Goal: Task Accomplishment & Management: Manage account settings

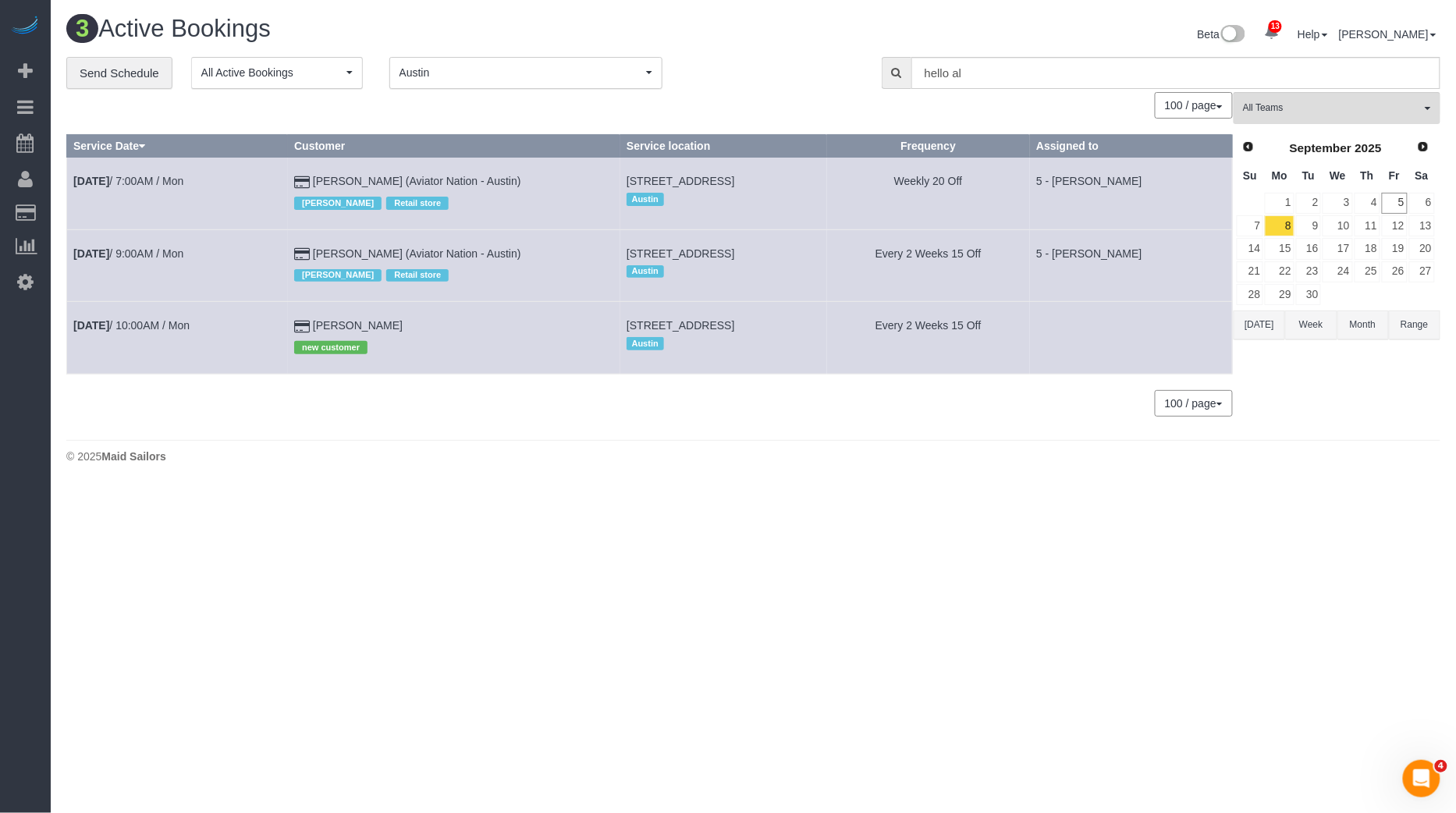
click at [626, 320] on span "900 S 1st St, 301, Austin, TX 78704" at bounding box center [680, 325] width 108 height 13
copy td "900 S 1st St, 301, Austin, TX 78704"
click at [133, 329] on td "Sep 8th / 10:00AM / Mon" at bounding box center [177, 338] width 221 height 72
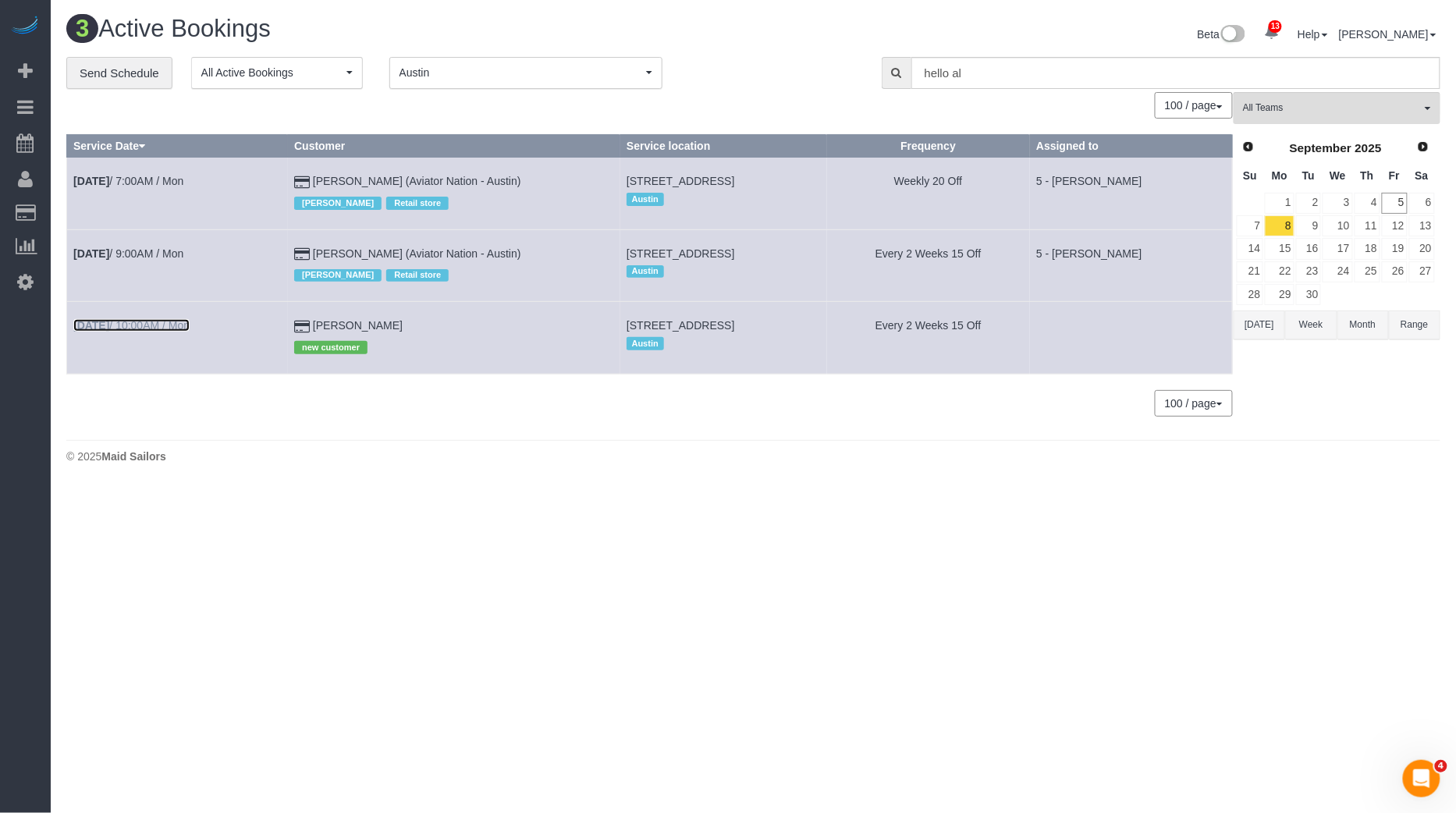
click at [162, 327] on link "Sep 8th / 10:00AM / Mon" at bounding box center [131, 325] width 116 height 13
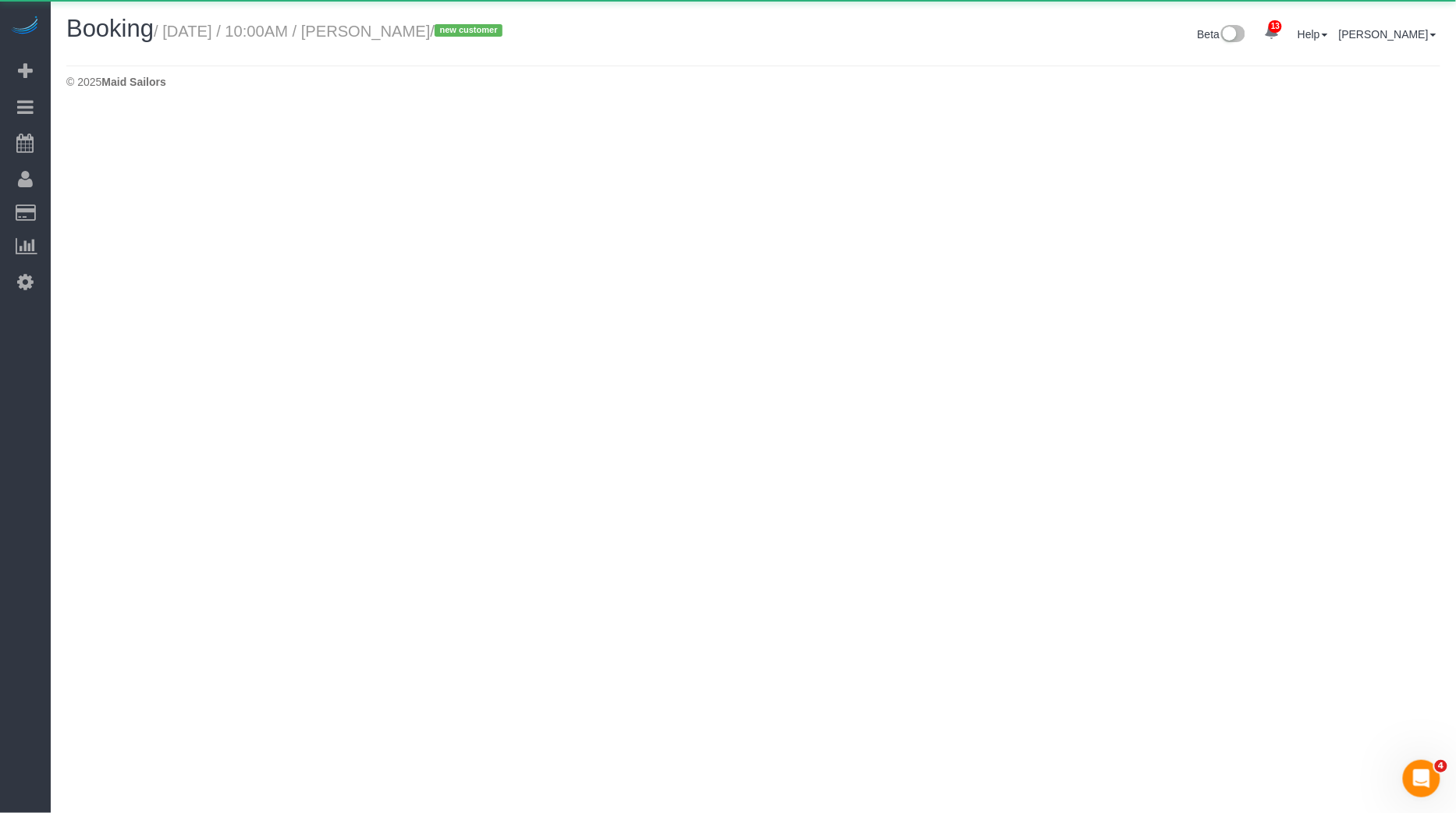
select select "TX"
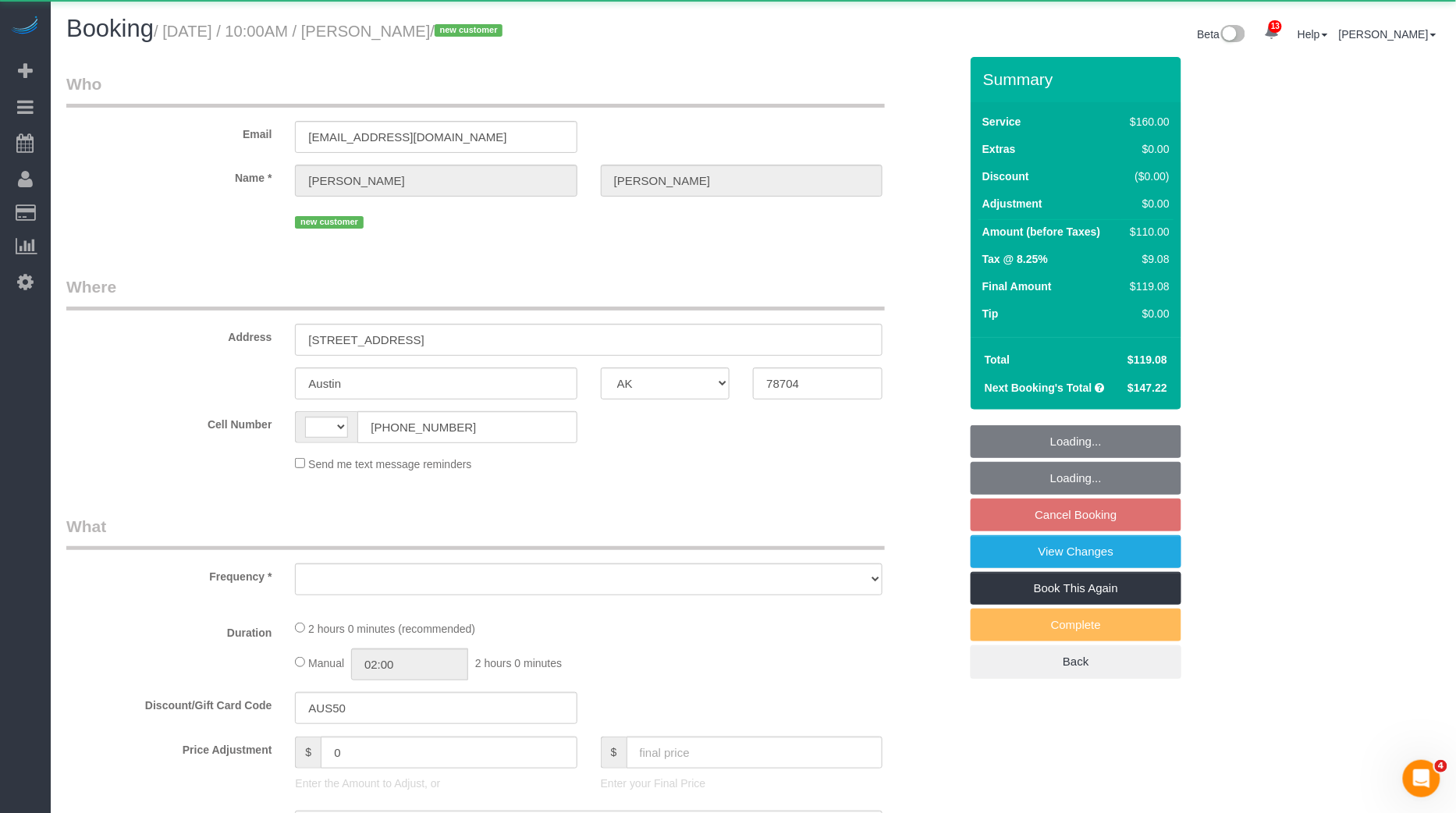
select select "string:US"
select select "spot3"
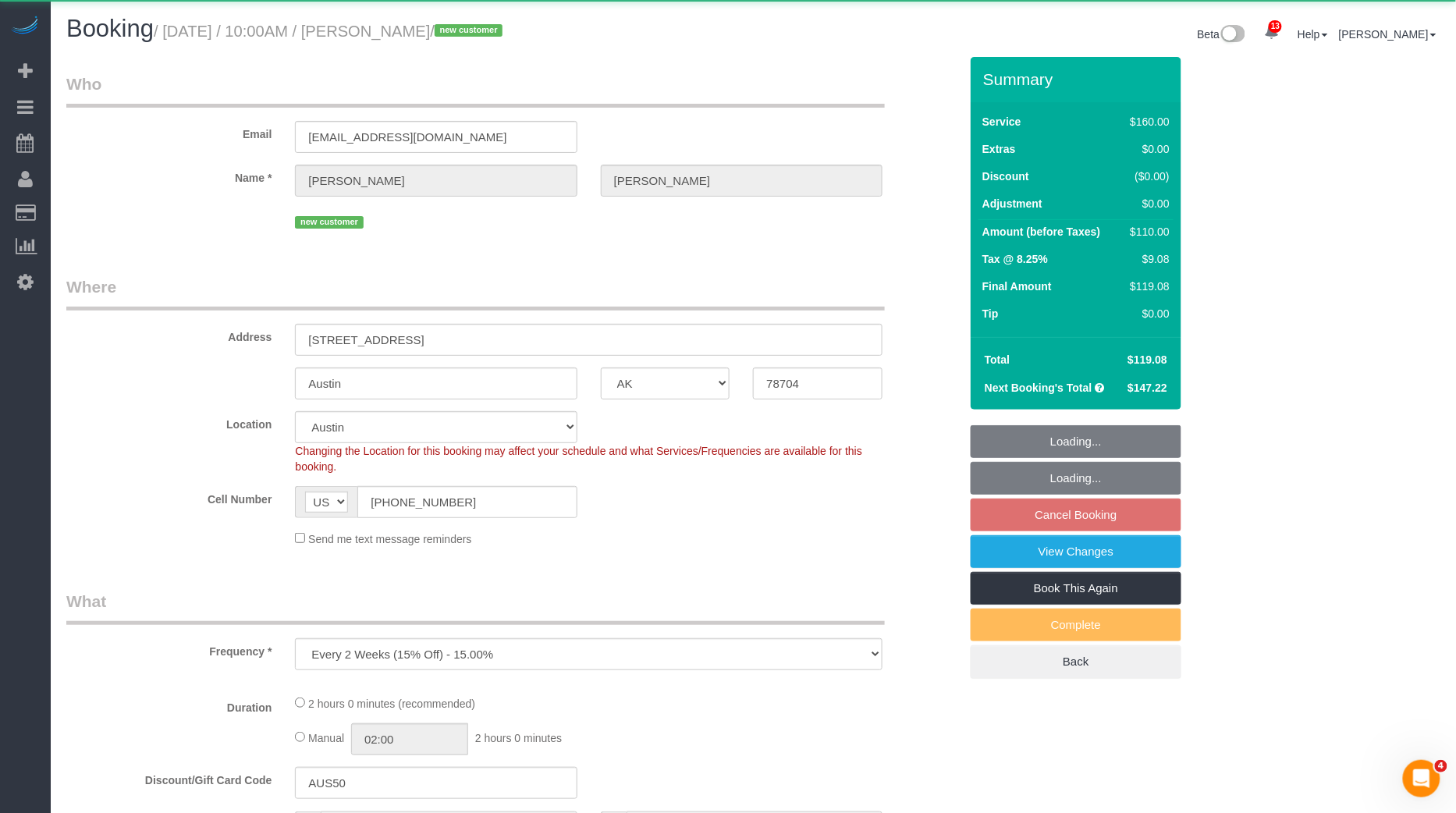
select select "object:2399"
select select
select select "string:stripe-pm_1S42YJ4VGloSiKo7pQTyPawy"
select select "number:89"
select select "number:90"
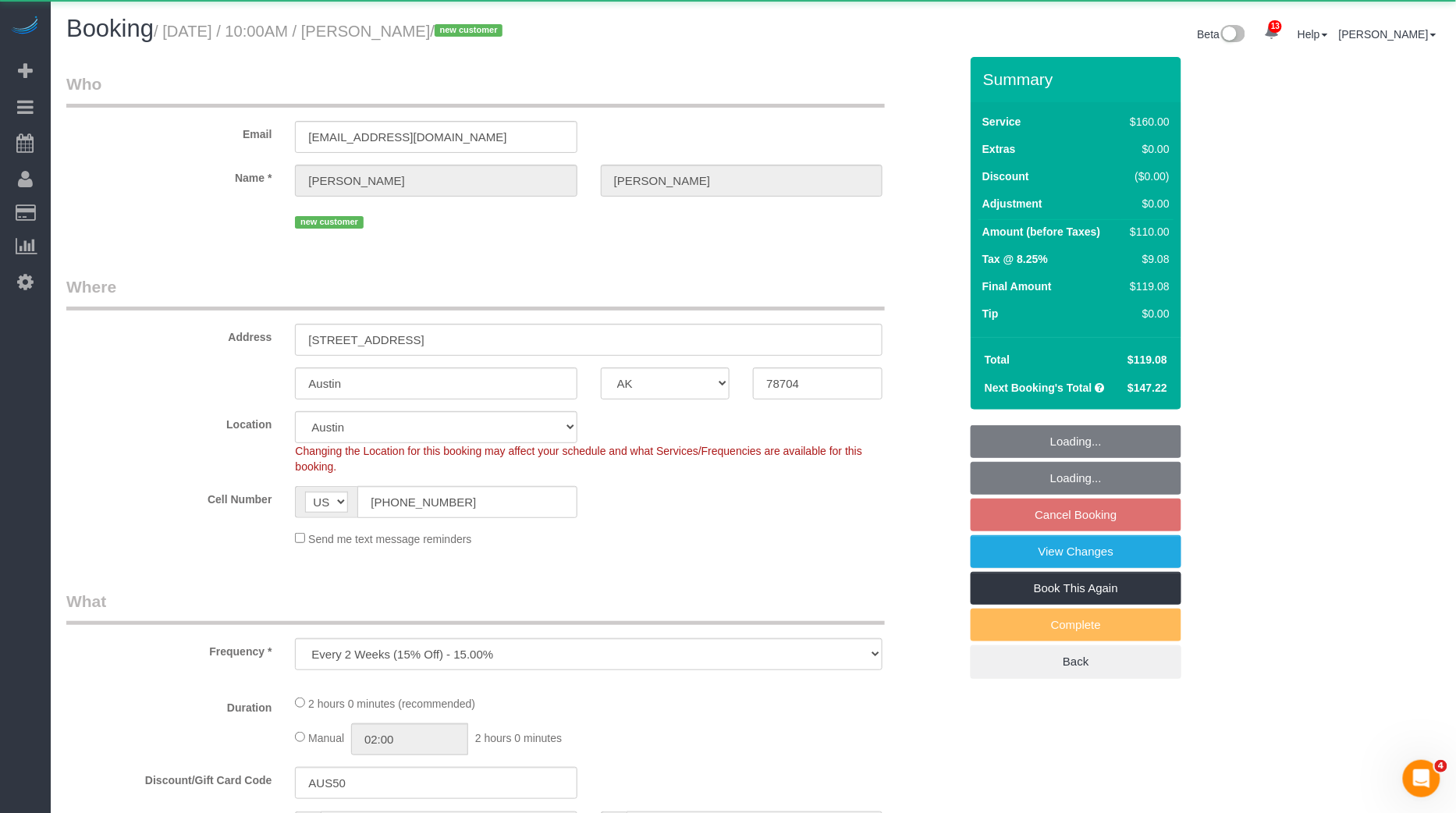
select select "number:13"
select select "number:5"
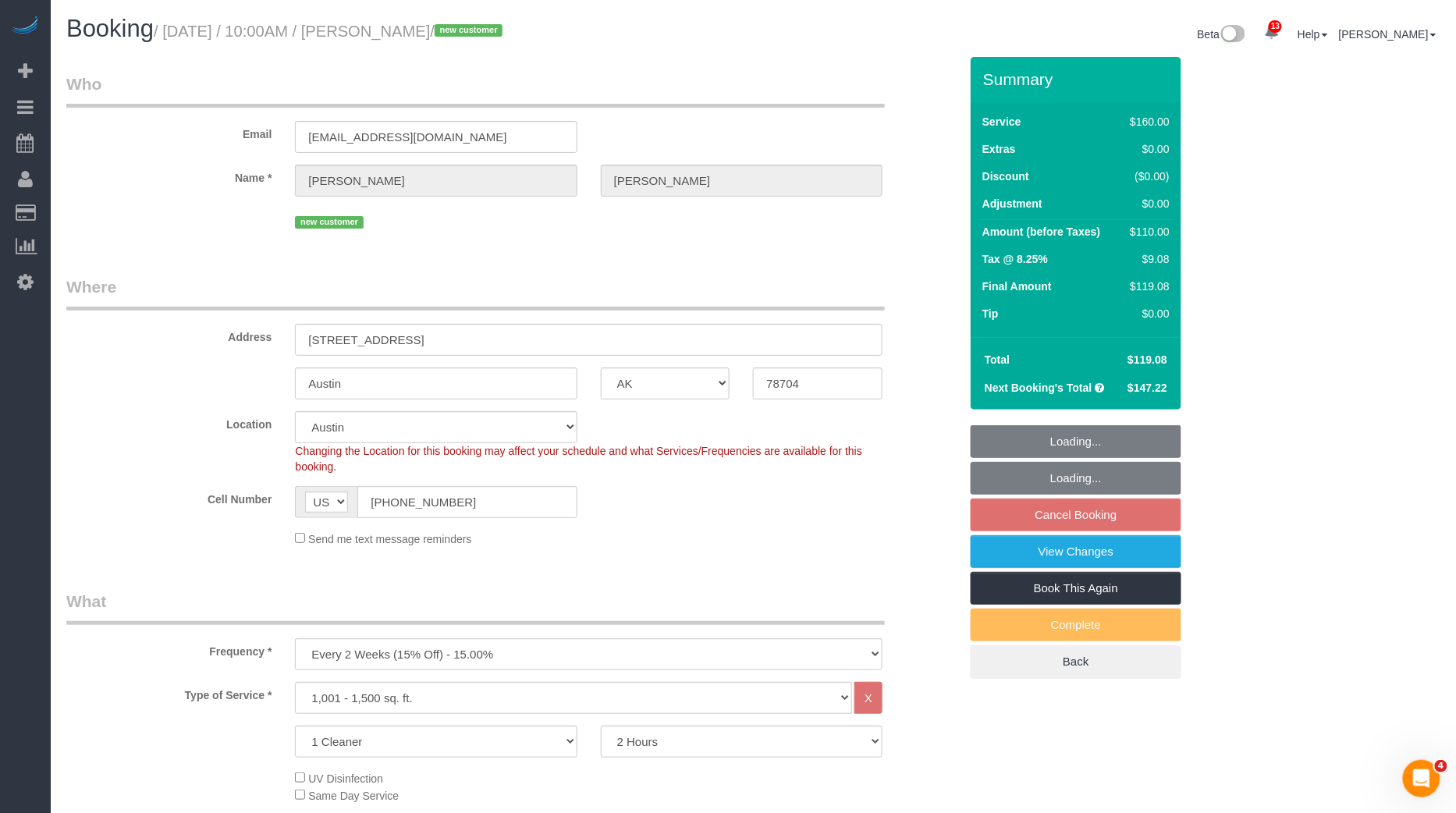
select select "object:2629"
select select "spot63"
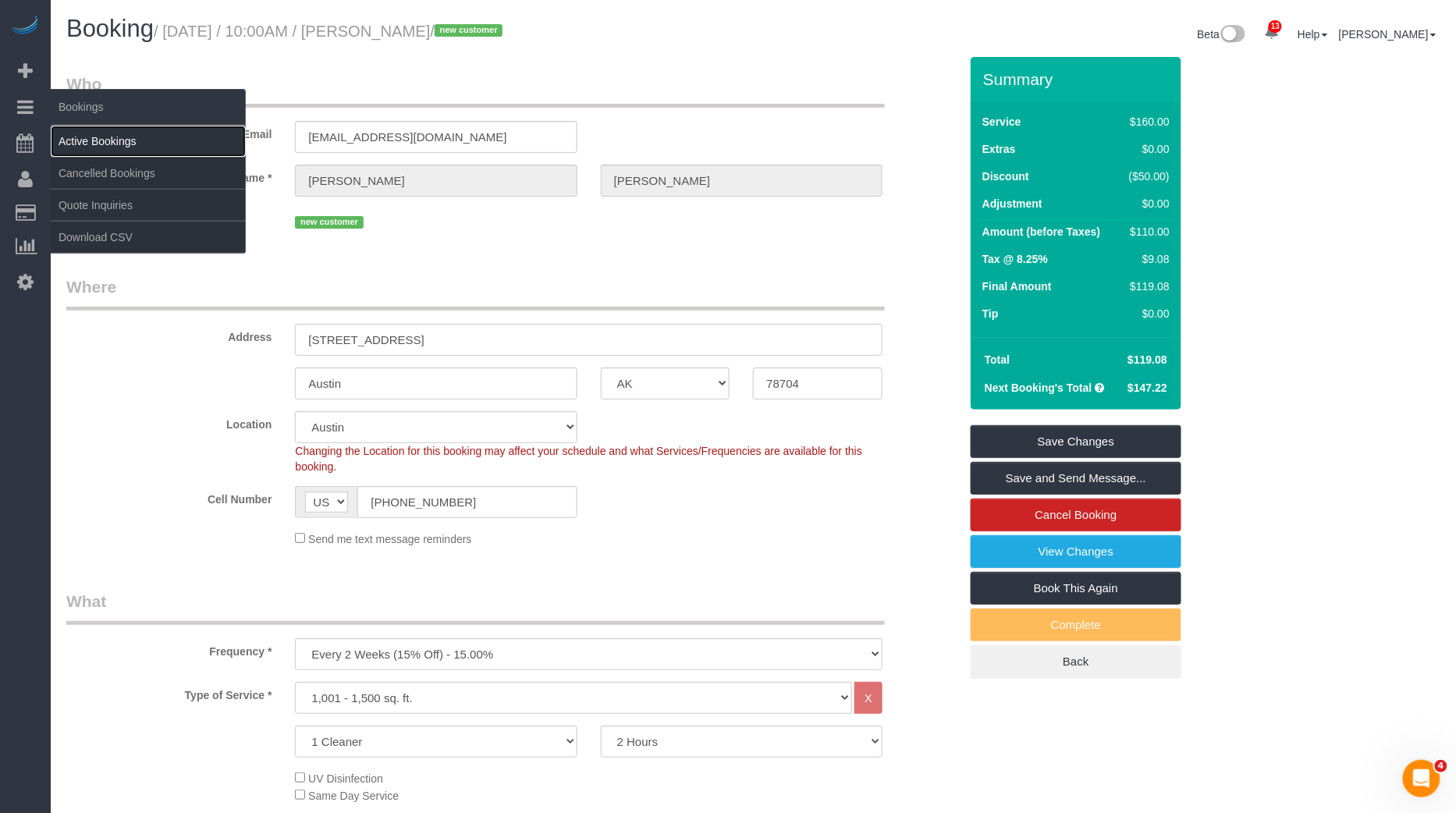
click at [148, 146] on link "Active Bookings" at bounding box center [148, 141] width 195 height 31
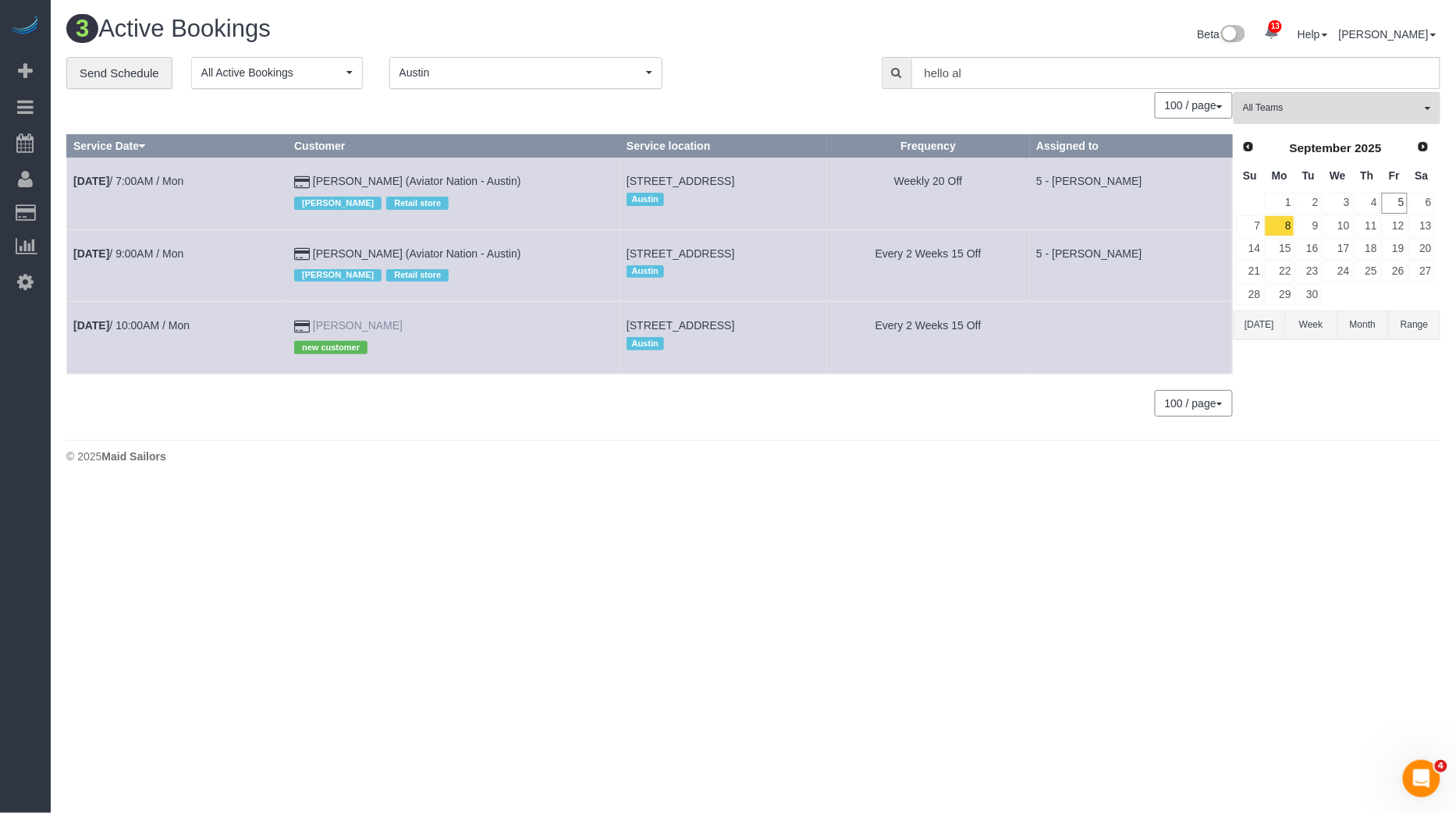
drag, startPoint x: 397, startPoint y: 326, endPoint x: 311, endPoint y: 327, distance: 86.0
click at [311, 327] on td "Dan Sequeira new customer" at bounding box center [454, 338] width 332 height 72
copy link "Dan Sequeira"
click at [288, 421] on div "0 Bookings found. We couldn't find any bookings that matched your search. Creat…" at bounding box center [650, 261] width 1167 height 339
click at [1289, 216] on link "8" at bounding box center [1279, 225] width 28 height 21
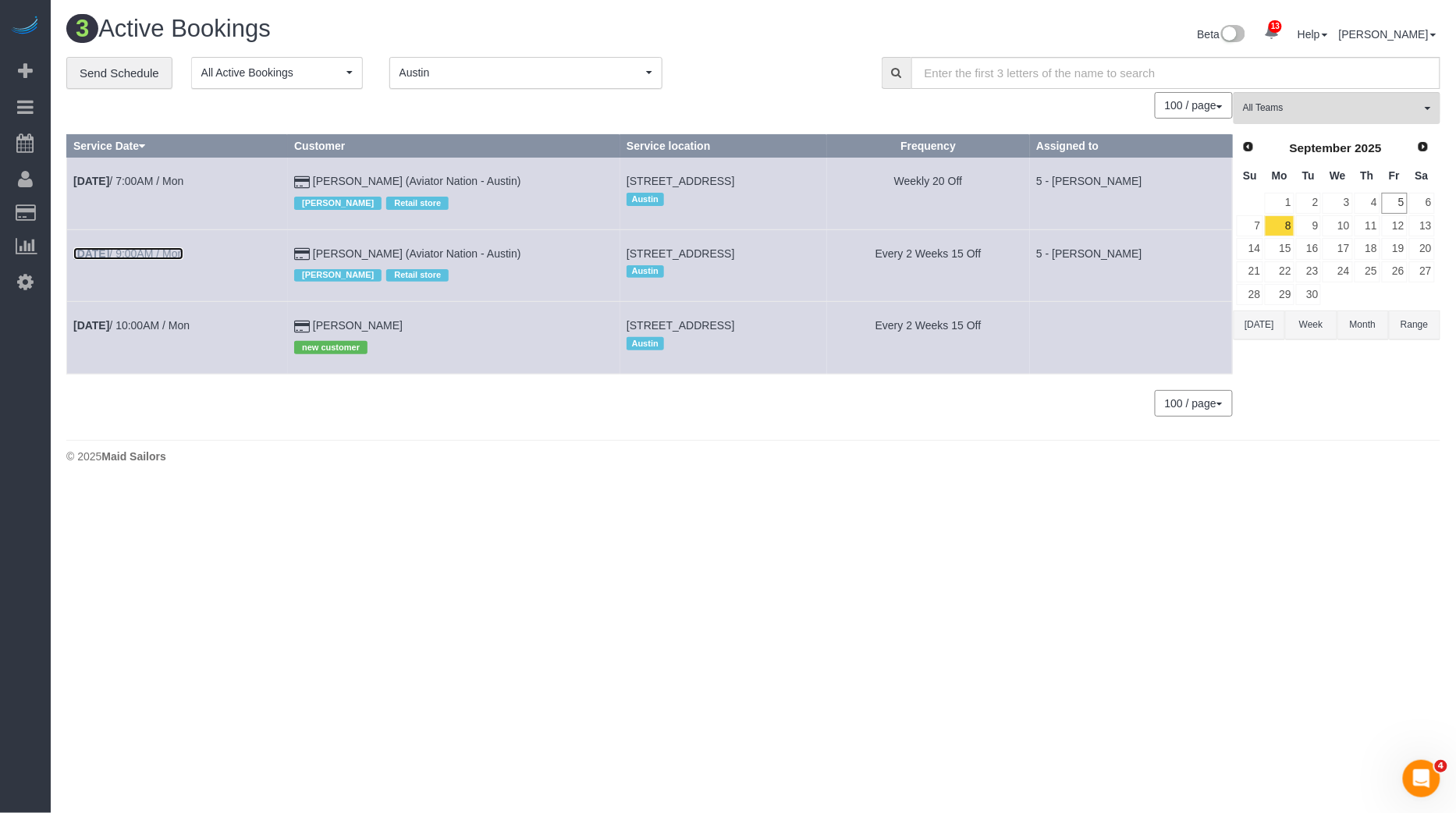
click at [183, 257] on link "Sep 8th / 9:00AM / Mon" at bounding box center [128, 253] width 110 height 13
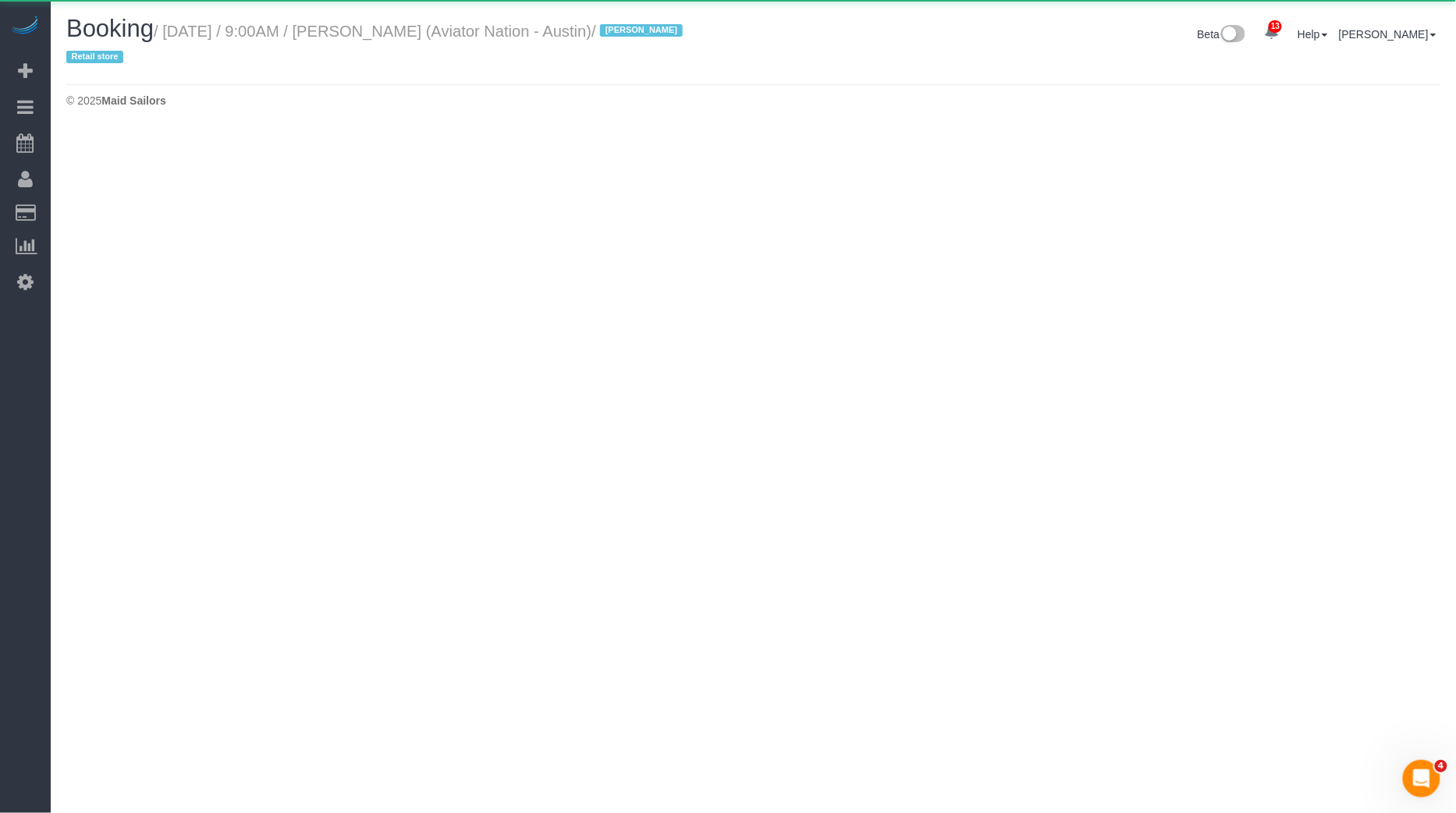
select select "TX"
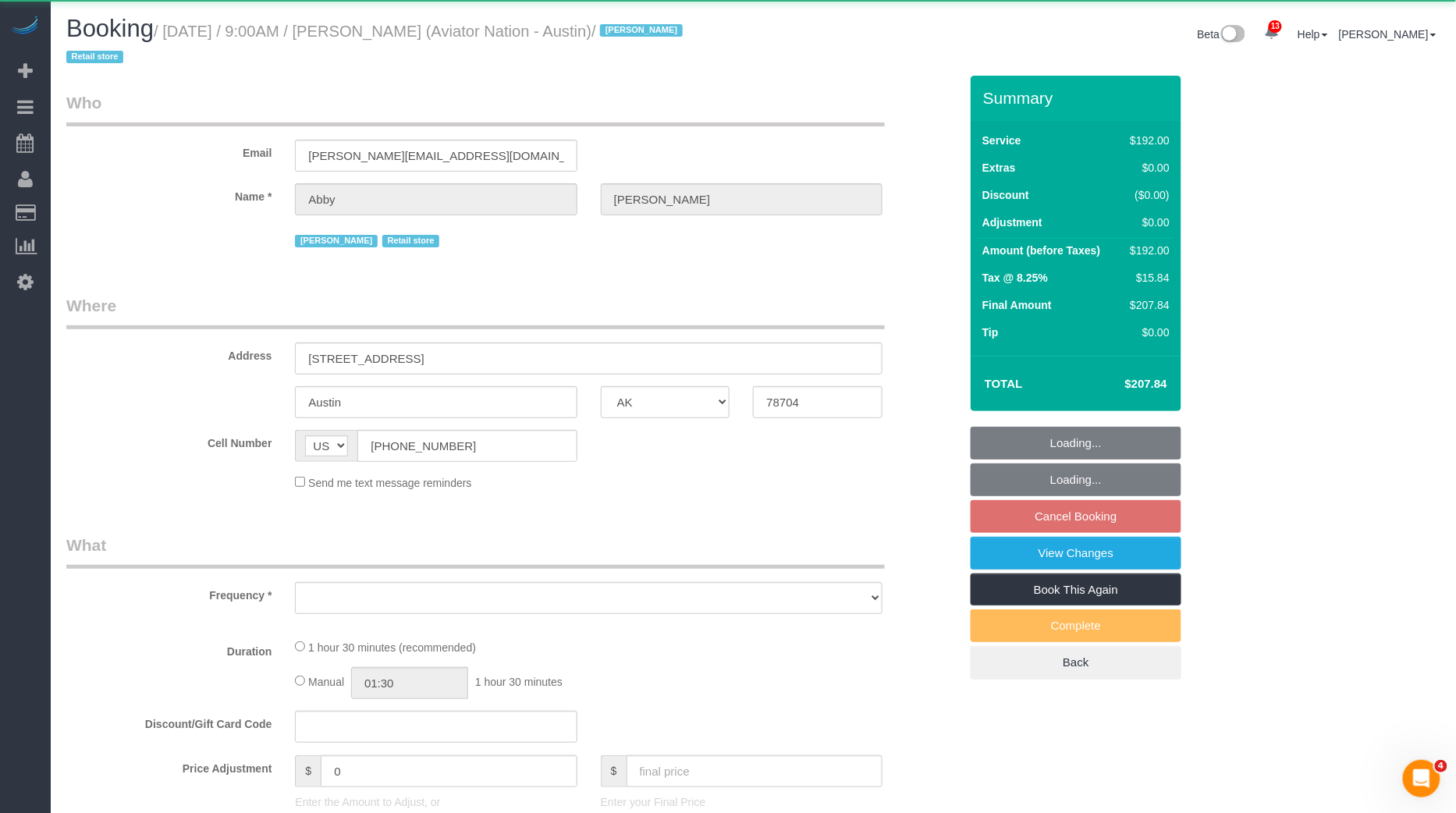
select select "object:3816"
select select
select select "2"
select select "90"
select select "number:89"
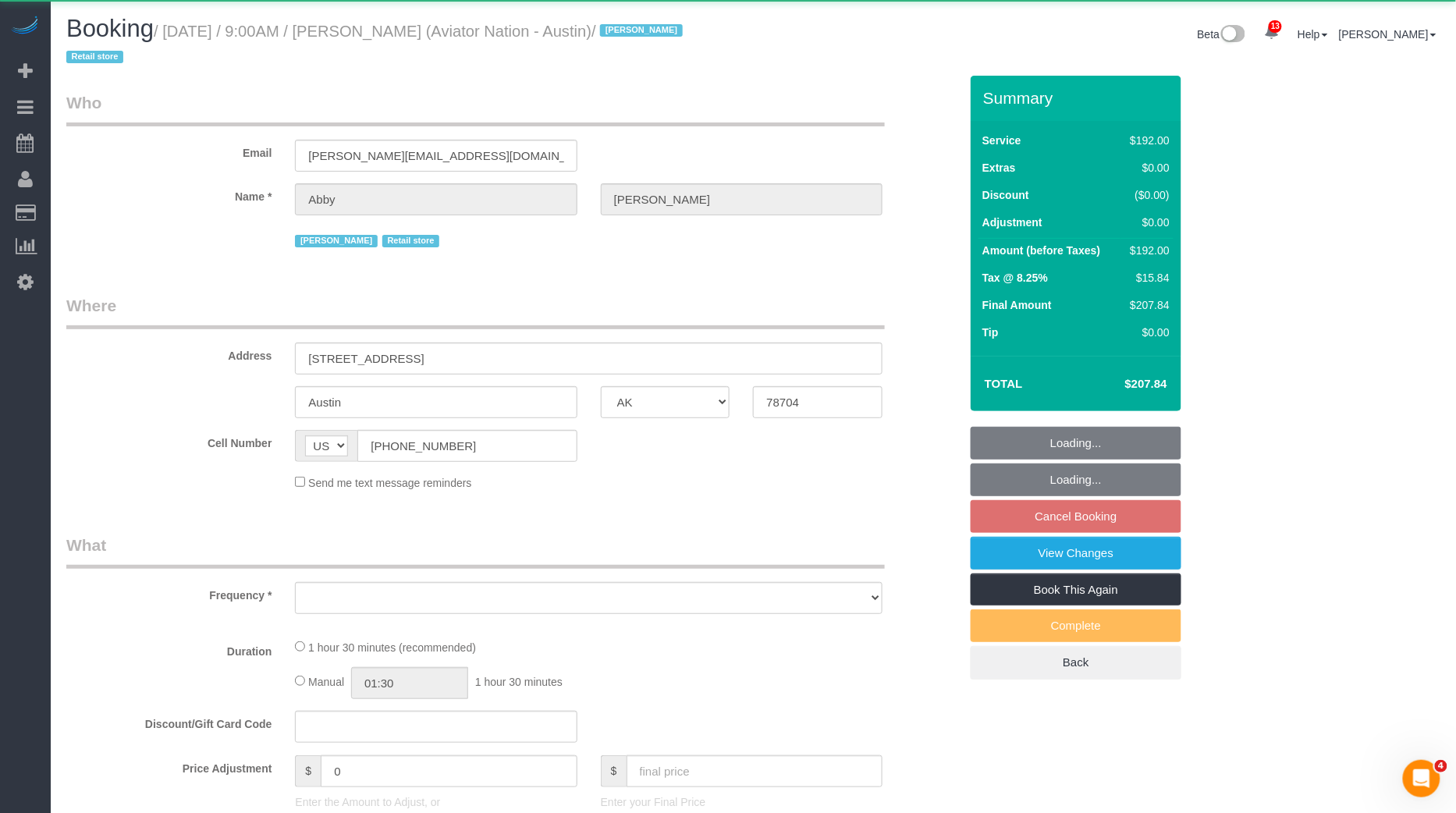
select select "number:90"
select select "number:15"
select select "number:7"
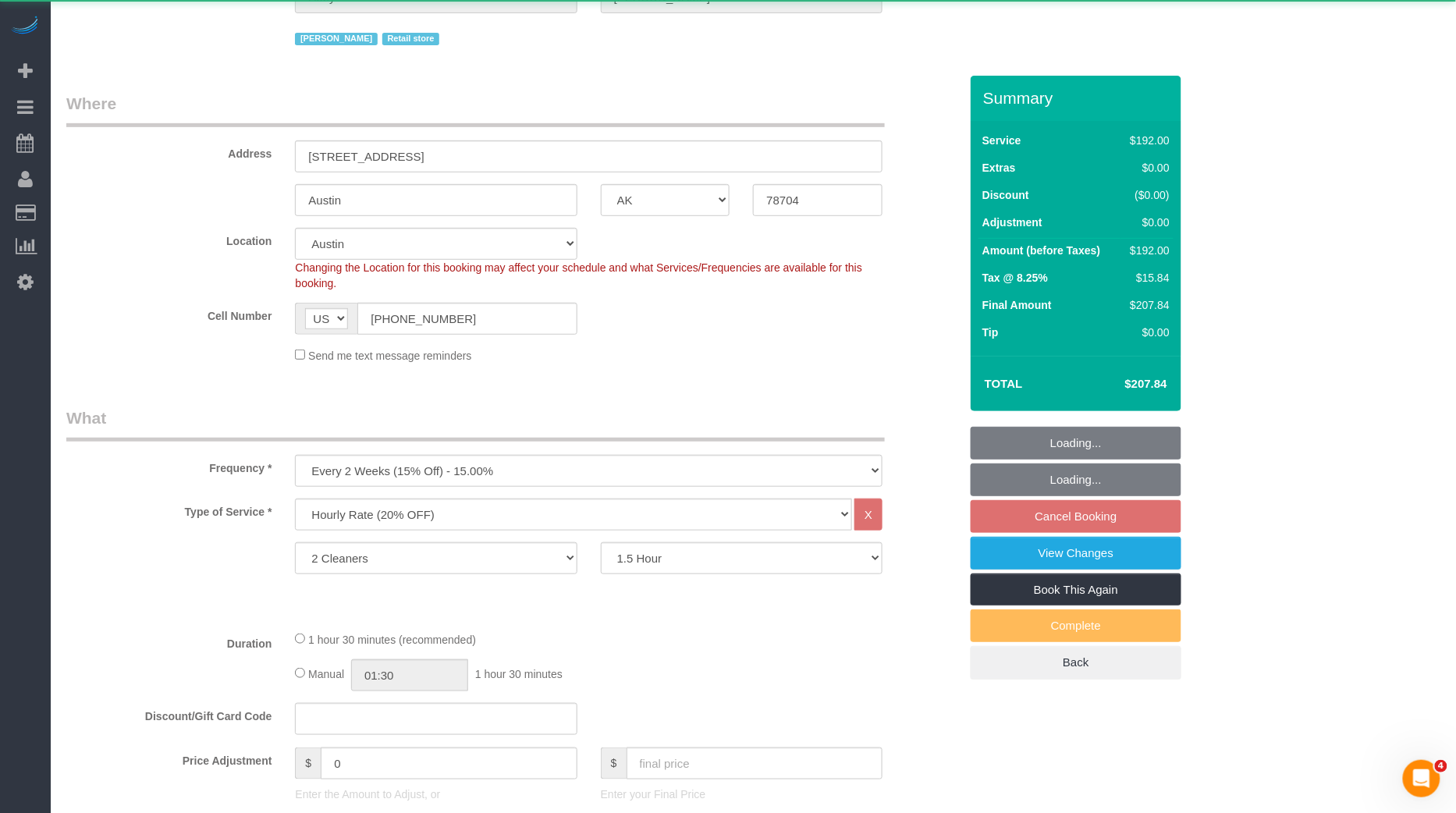
select select "string:stripe-pm_1Oa28J4VGloSiKo7fGEnuPdh"
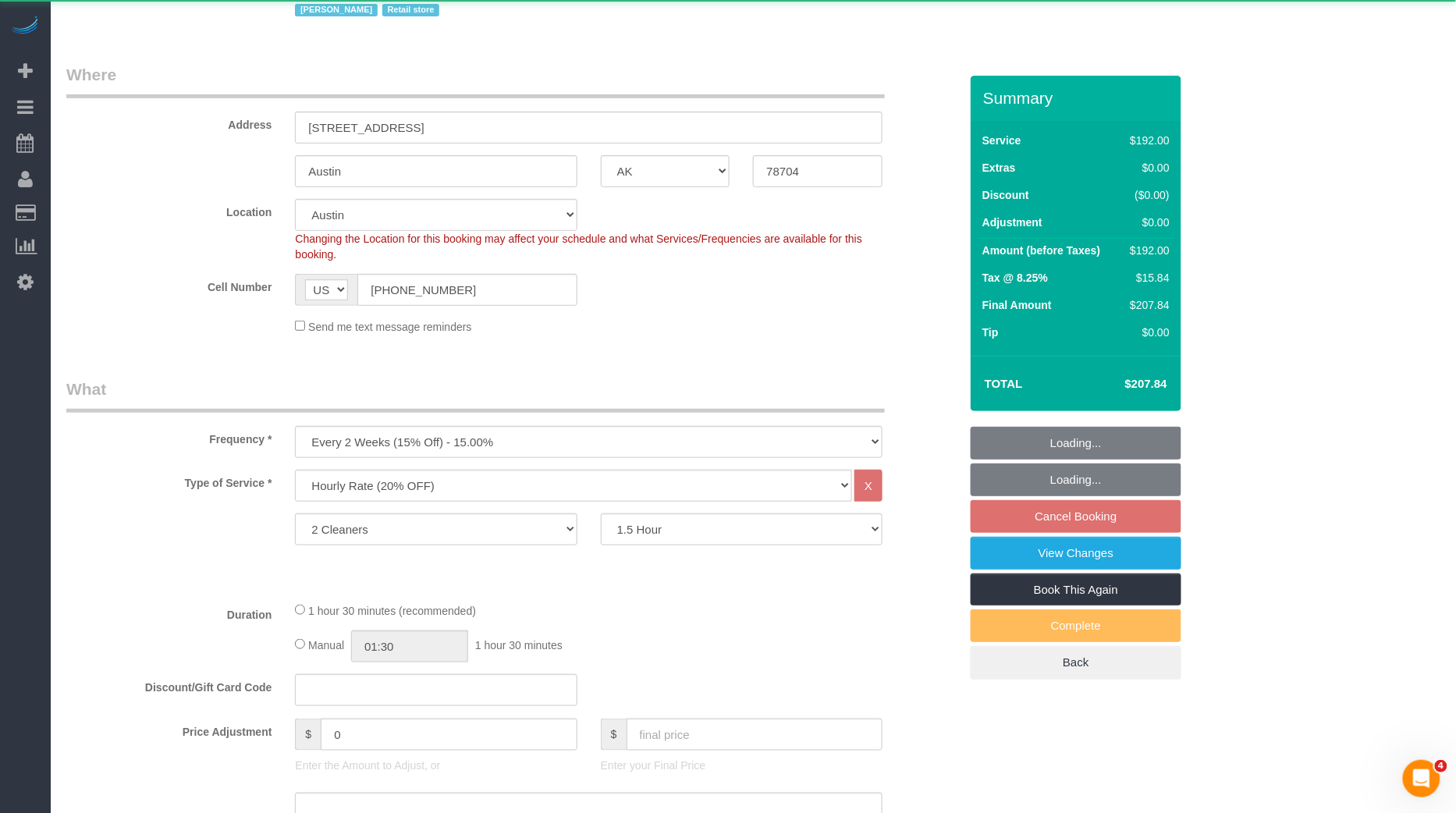
select select "spot182"
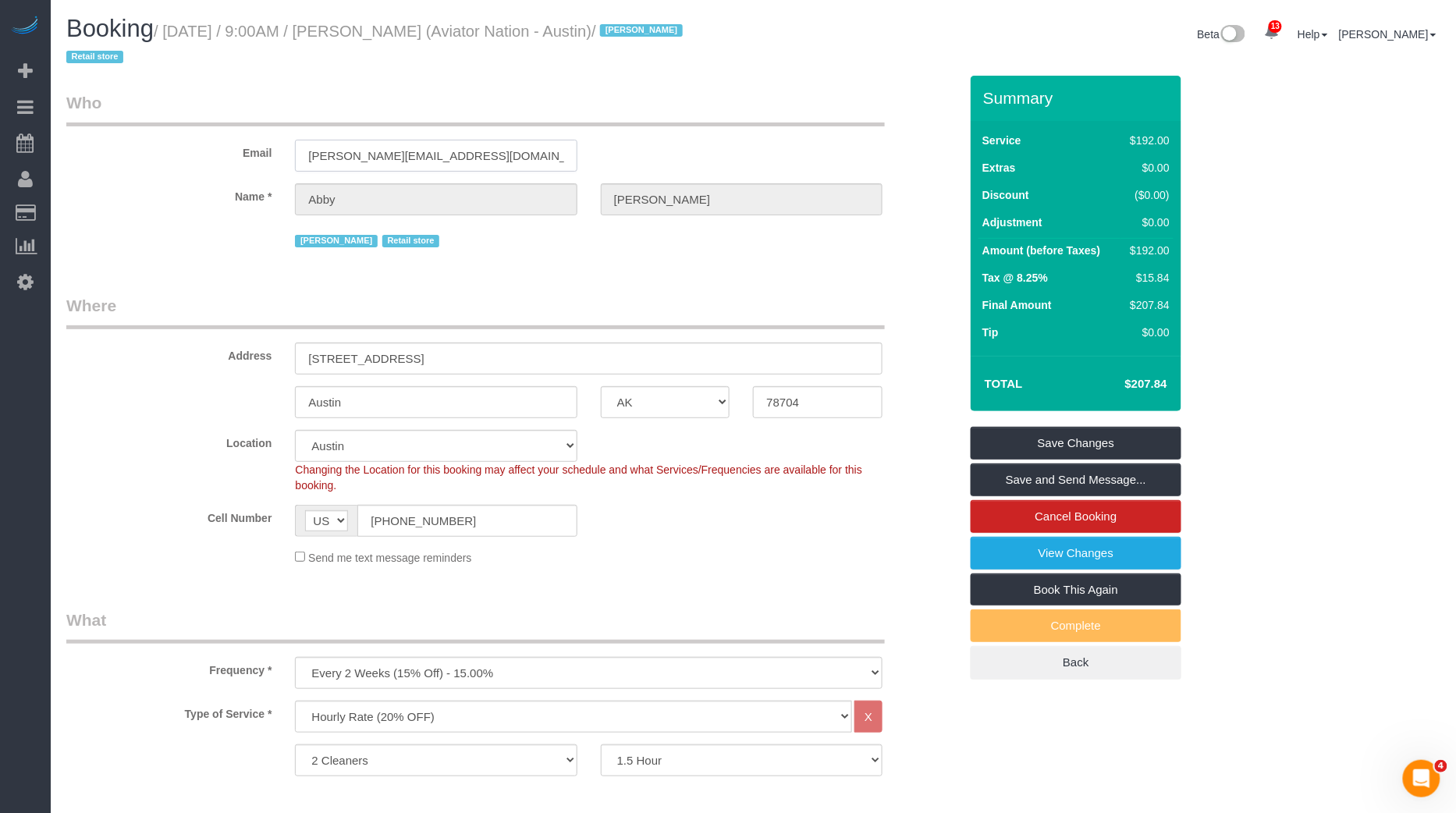
click at [371, 157] on input "abigail@aviatornation.com" at bounding box center [435, 156] width 281 height 32
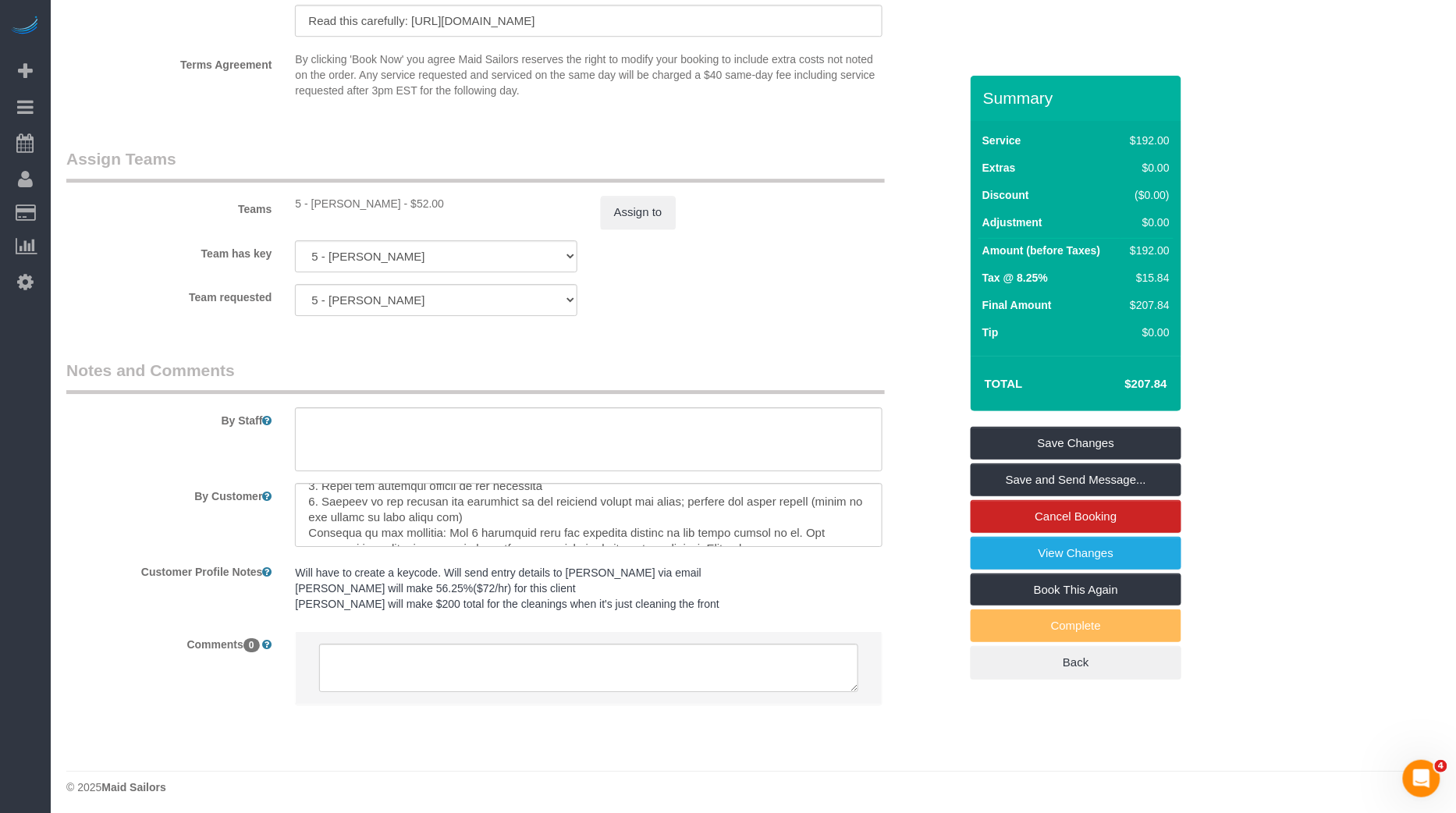
scroll to position [326, 0]
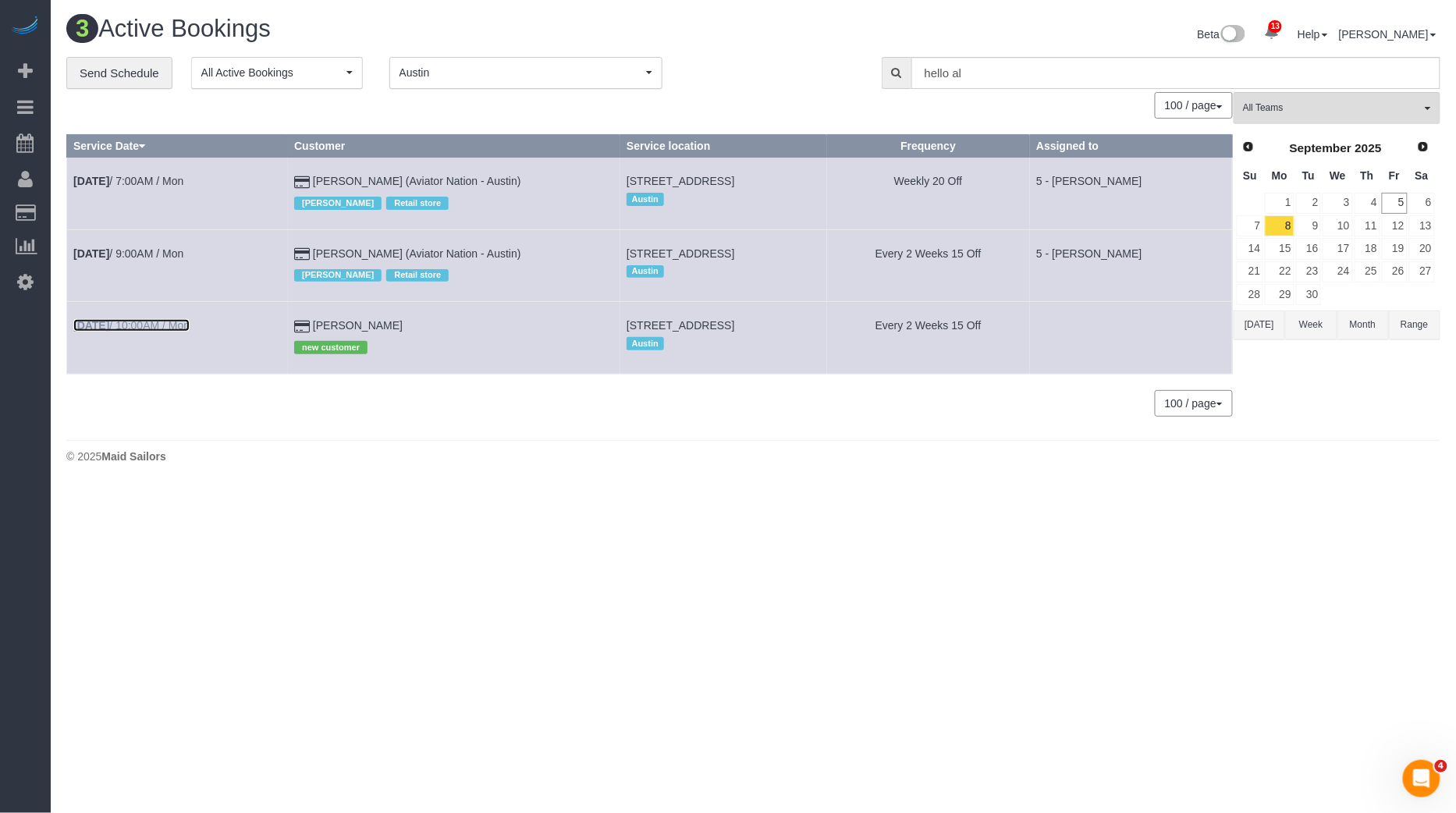
click at [173, 322] on link "Sep 8th / 10:00AM / Mon" at bounding box center [131, 325] width 116 height 13
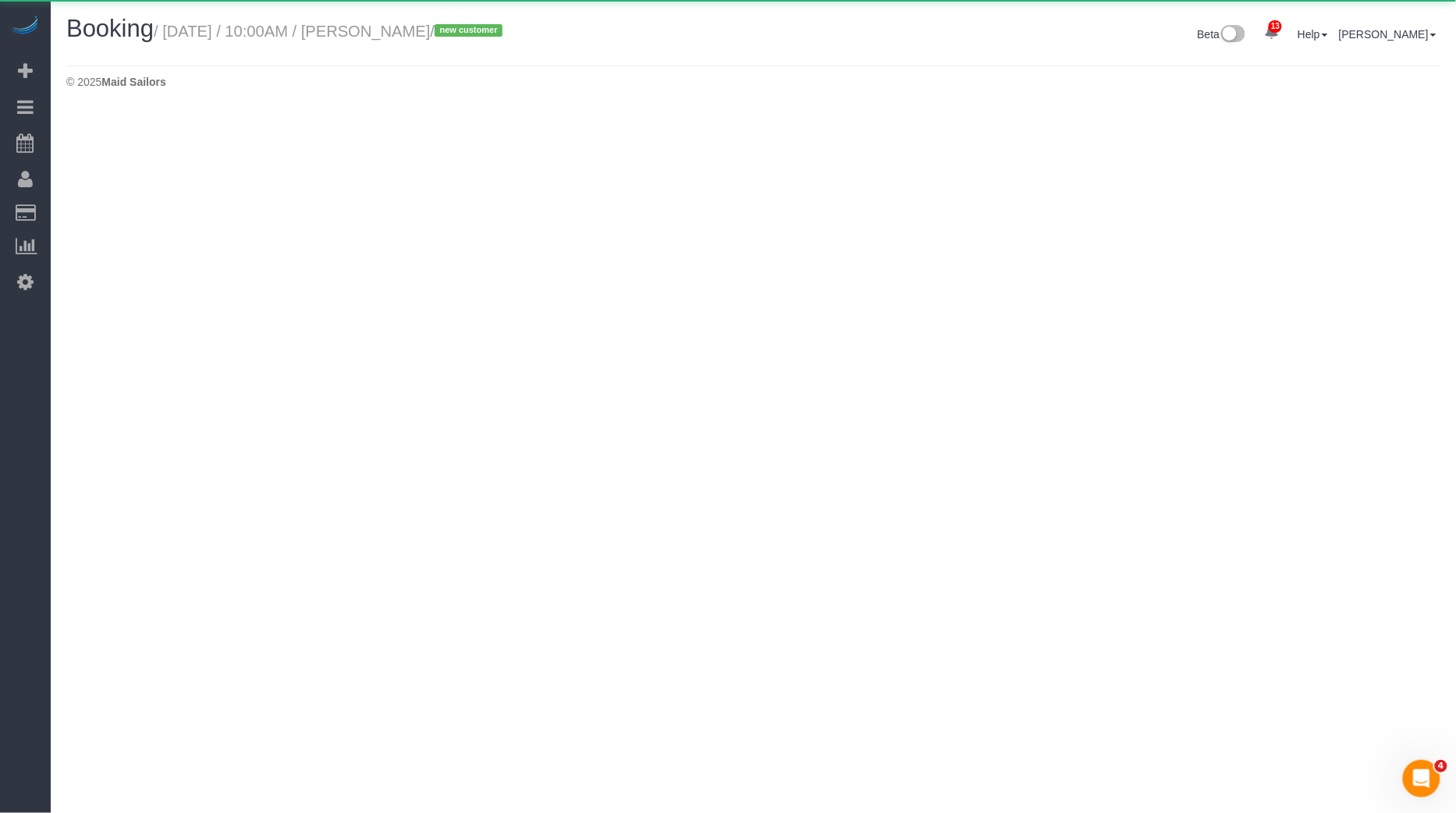
select select "TX"
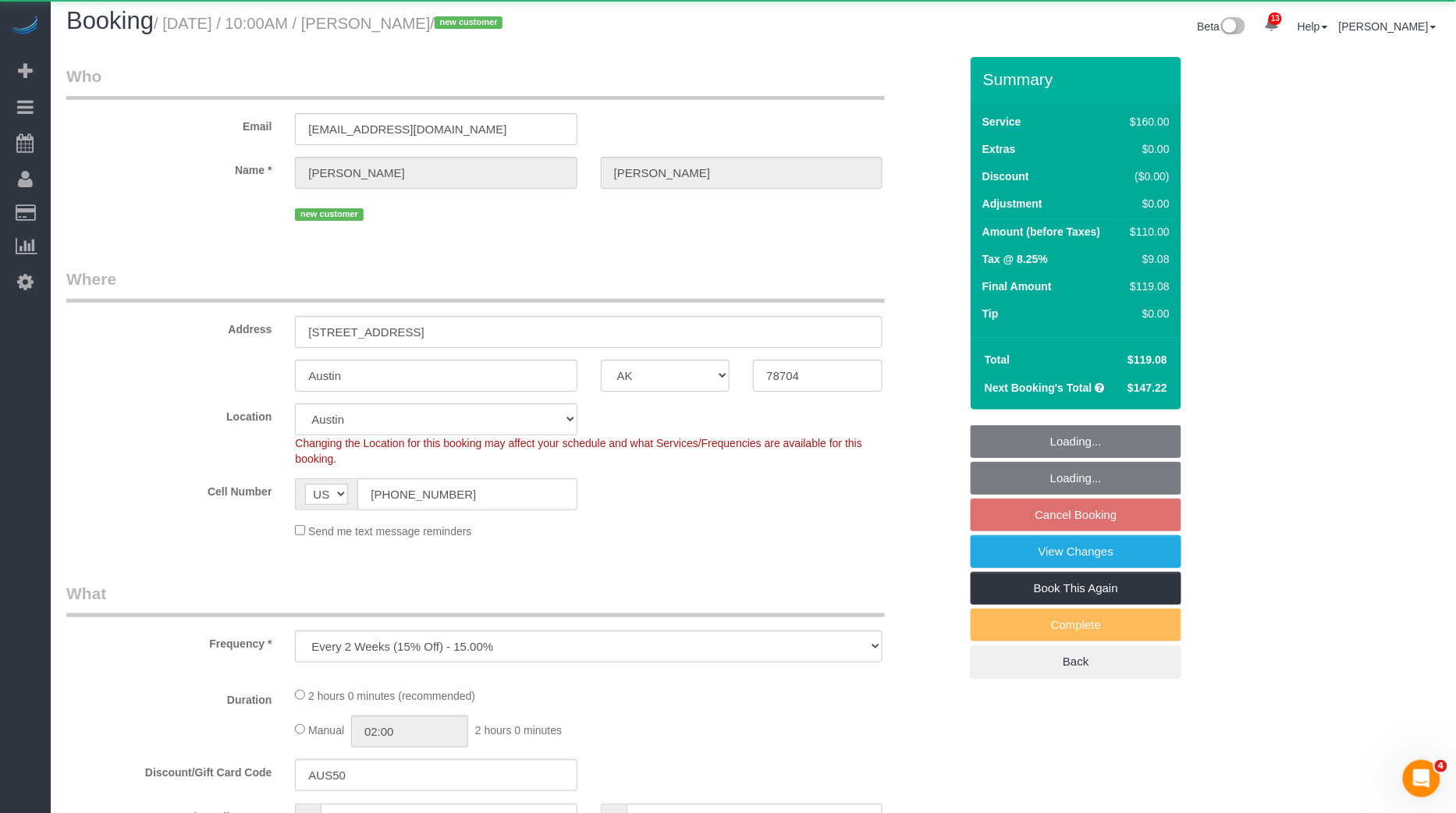
select select "number:89"
select select "number:90"
select select "number:13"
select select "number:5"
select select "object:4681"
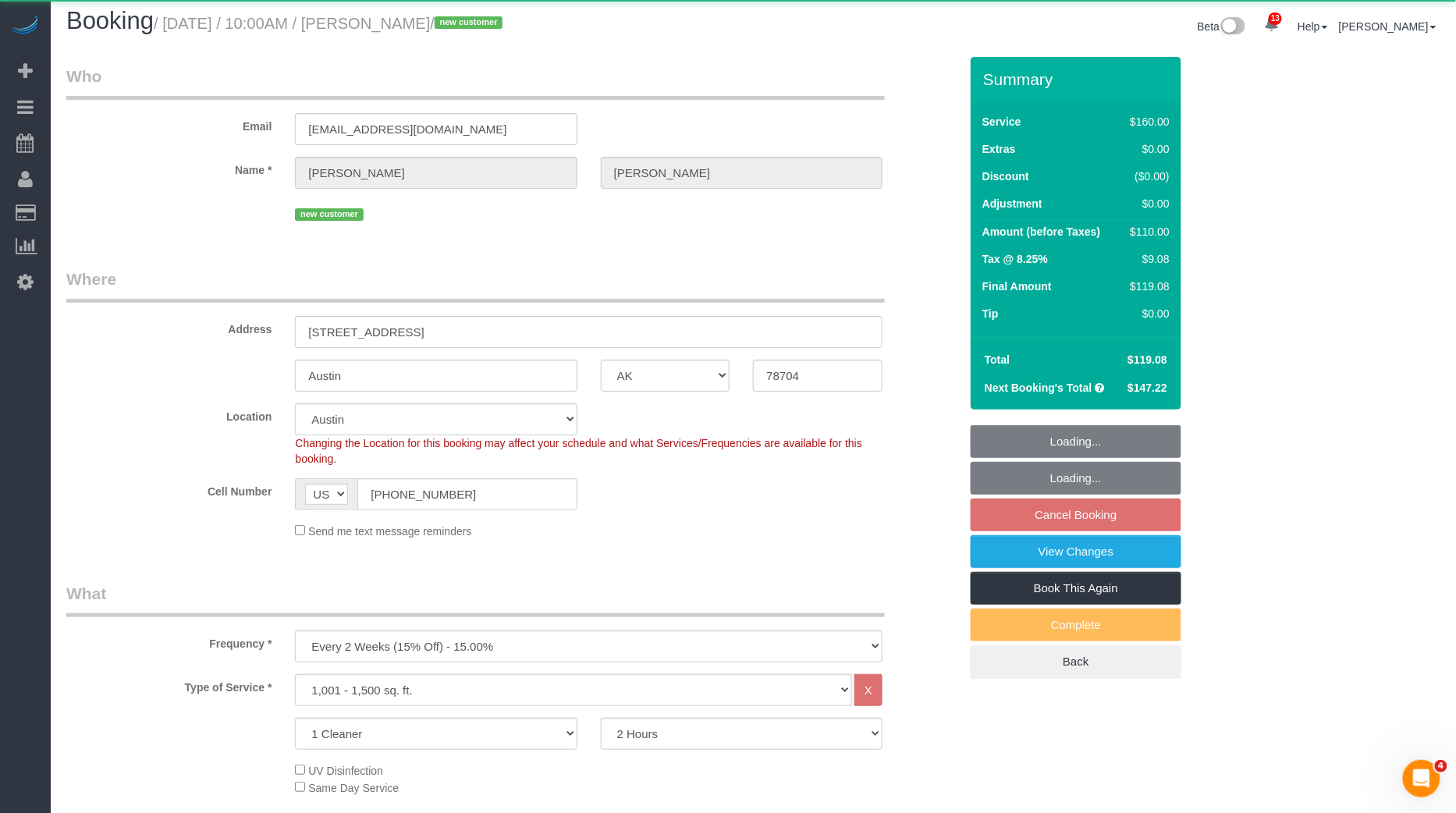
select select "string:stripe-pm_1S42YJ4VGloSiKo7pQTyPawy"
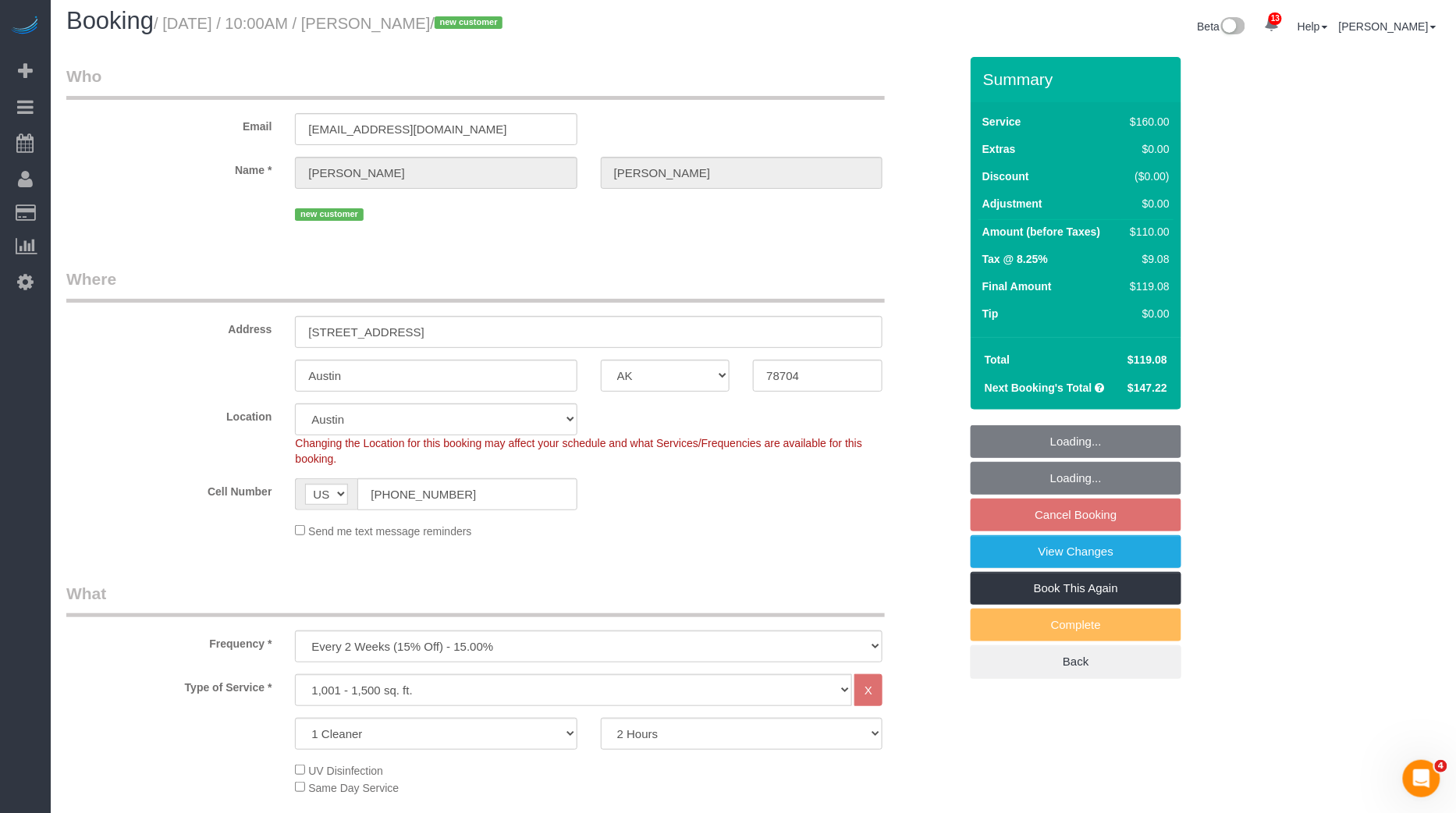
select select "spot303"
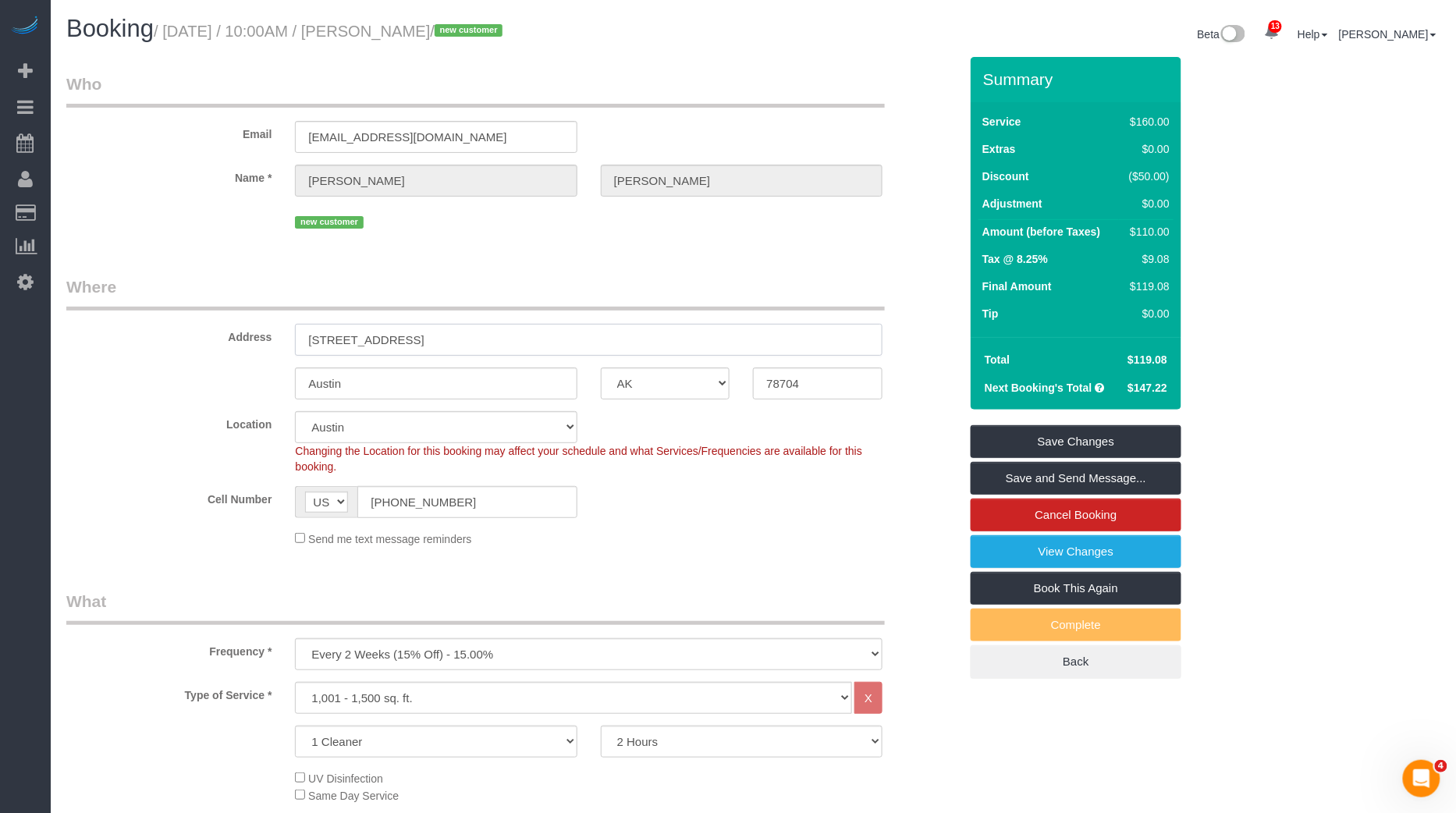
click at [375, 339] on input "900 S 1st St, 301" at bounding box center [589, 340] width 588 height 32
click at [379, 336] on input "900 S 1st St, 301" at bounding box center [589, 340] width 588 height 32
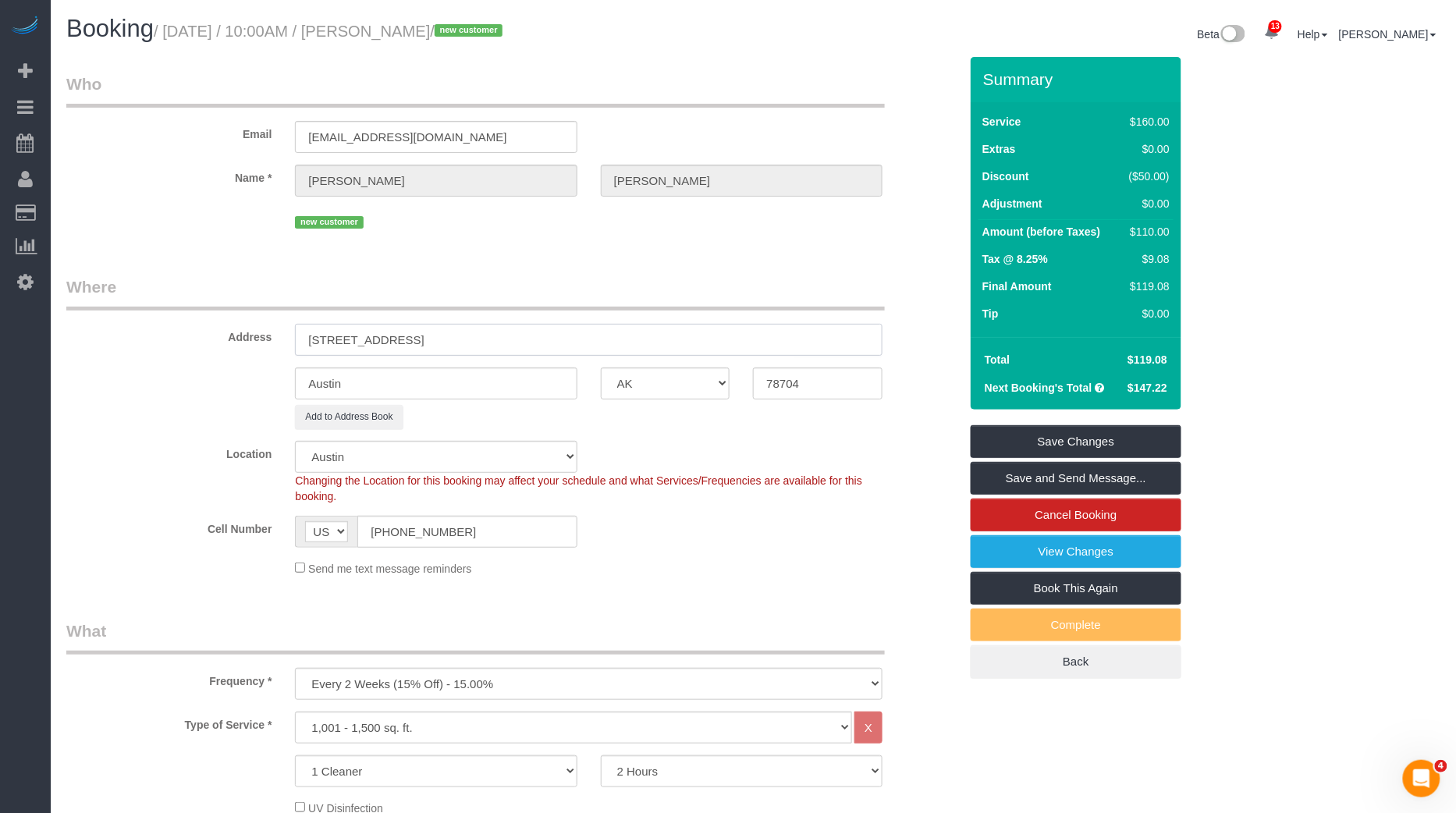
click at [390, 337] on input "900 S 1st St, Apt. 301" at bounding box center [589, 340] width 588 height 32
click at [372, 342] on input "900 S 1st St, Apt. 301" at bounding box center [589, 340] width 588 height 32
type input "900 S 1st Street, Apt. 301"
click at [644, 279] on legend "Where" at bounding box center [475, 293] width 818 height 35
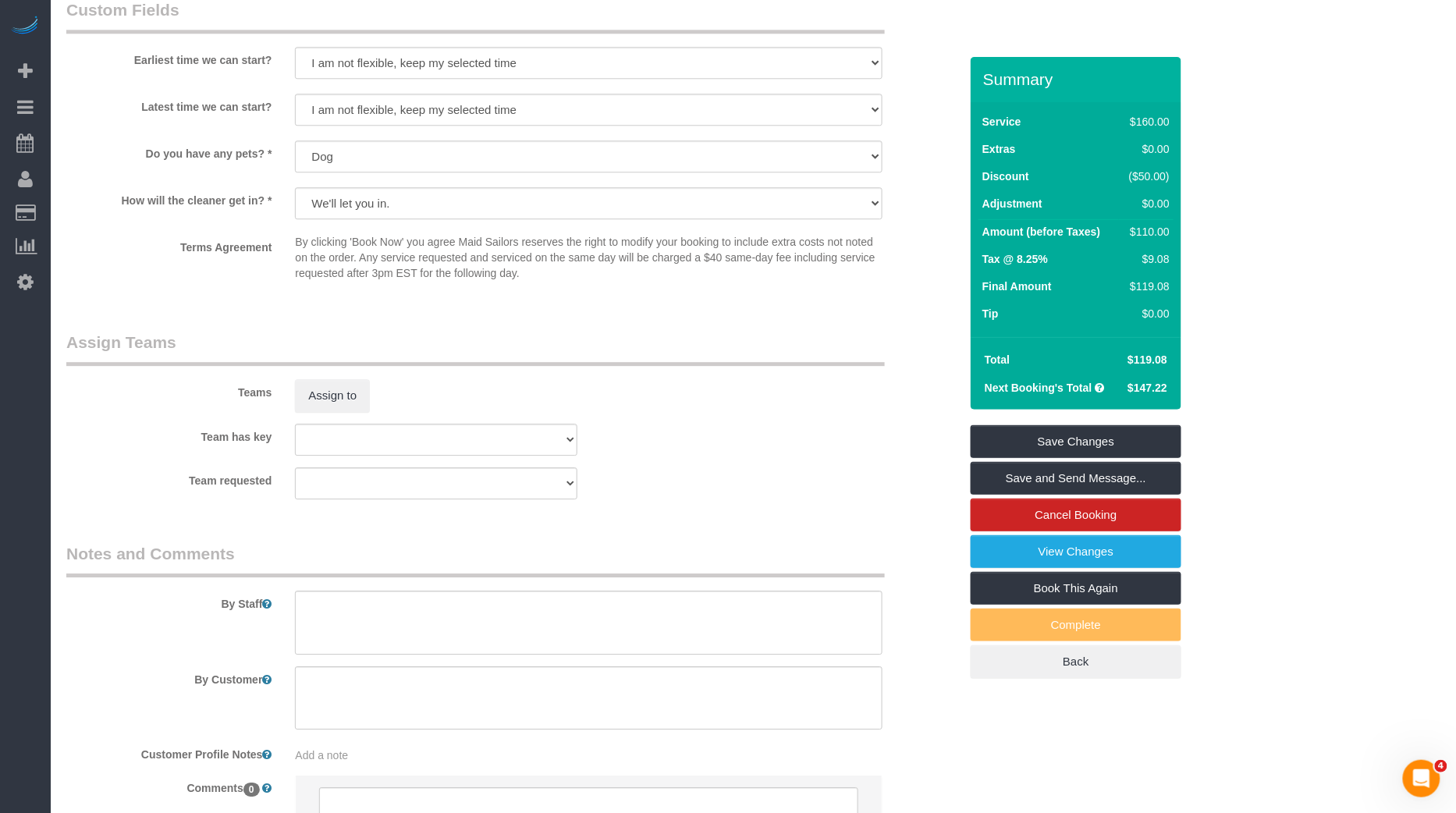
scroll to position [1597, 0]
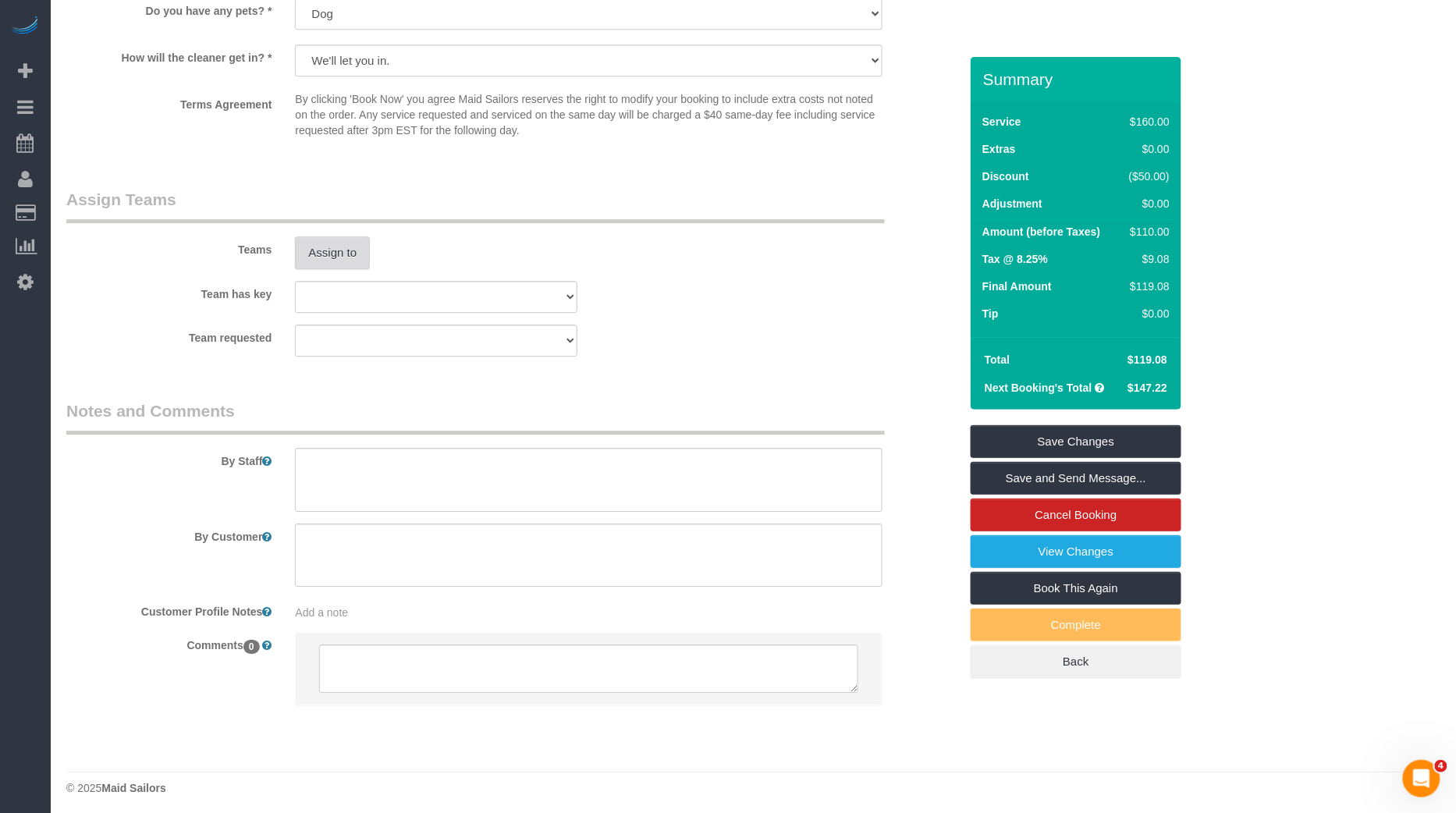
click at [346, 251] on button "Assign to" at bounding box center [332, 252] width 75 height 33
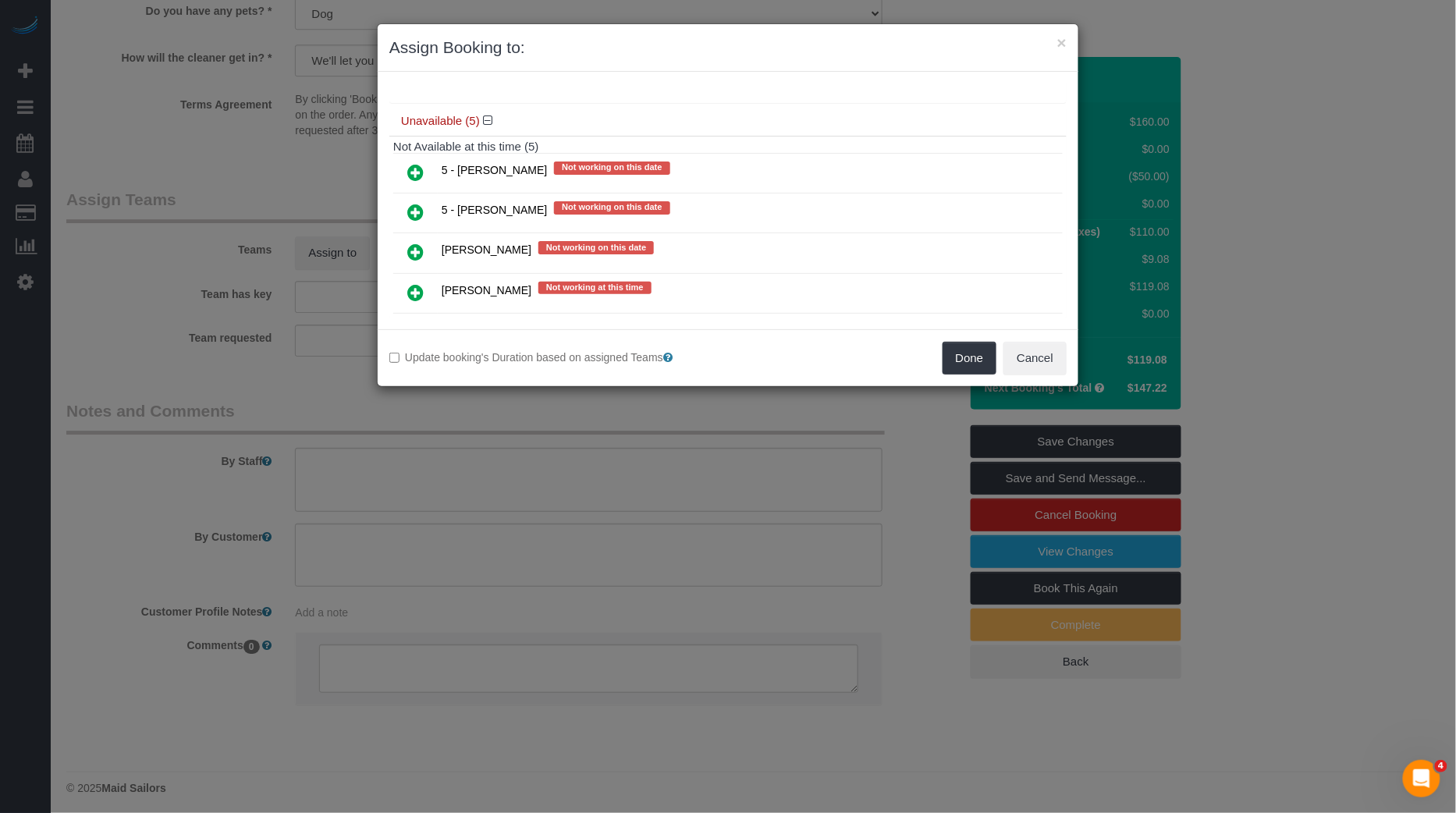
click at [413, 208] on icon at bounding box center [415, 212] width 17 height 18
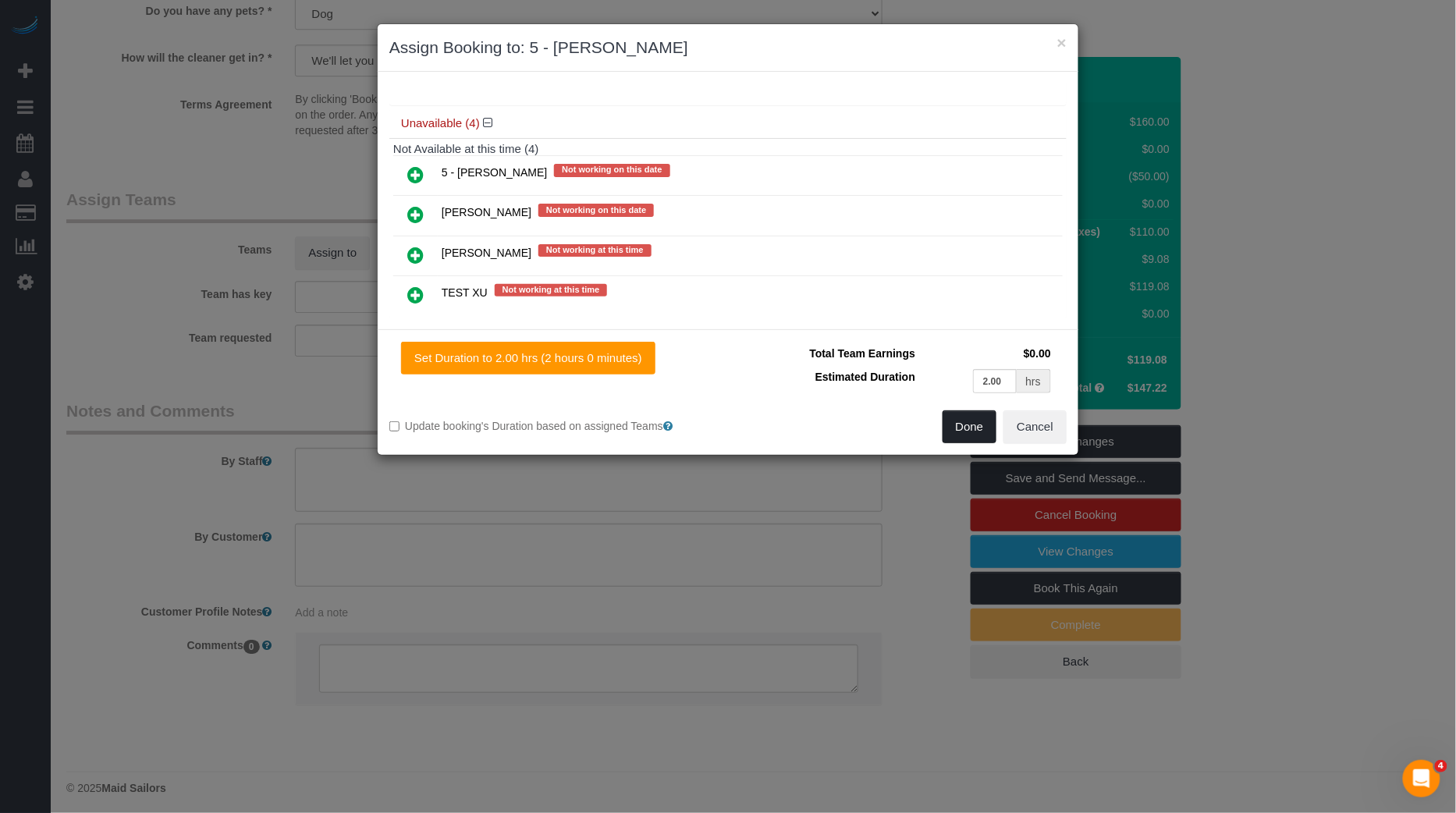
click at [966, 427] on button "Done" at bounding box center [970, 426] width 54 height 33
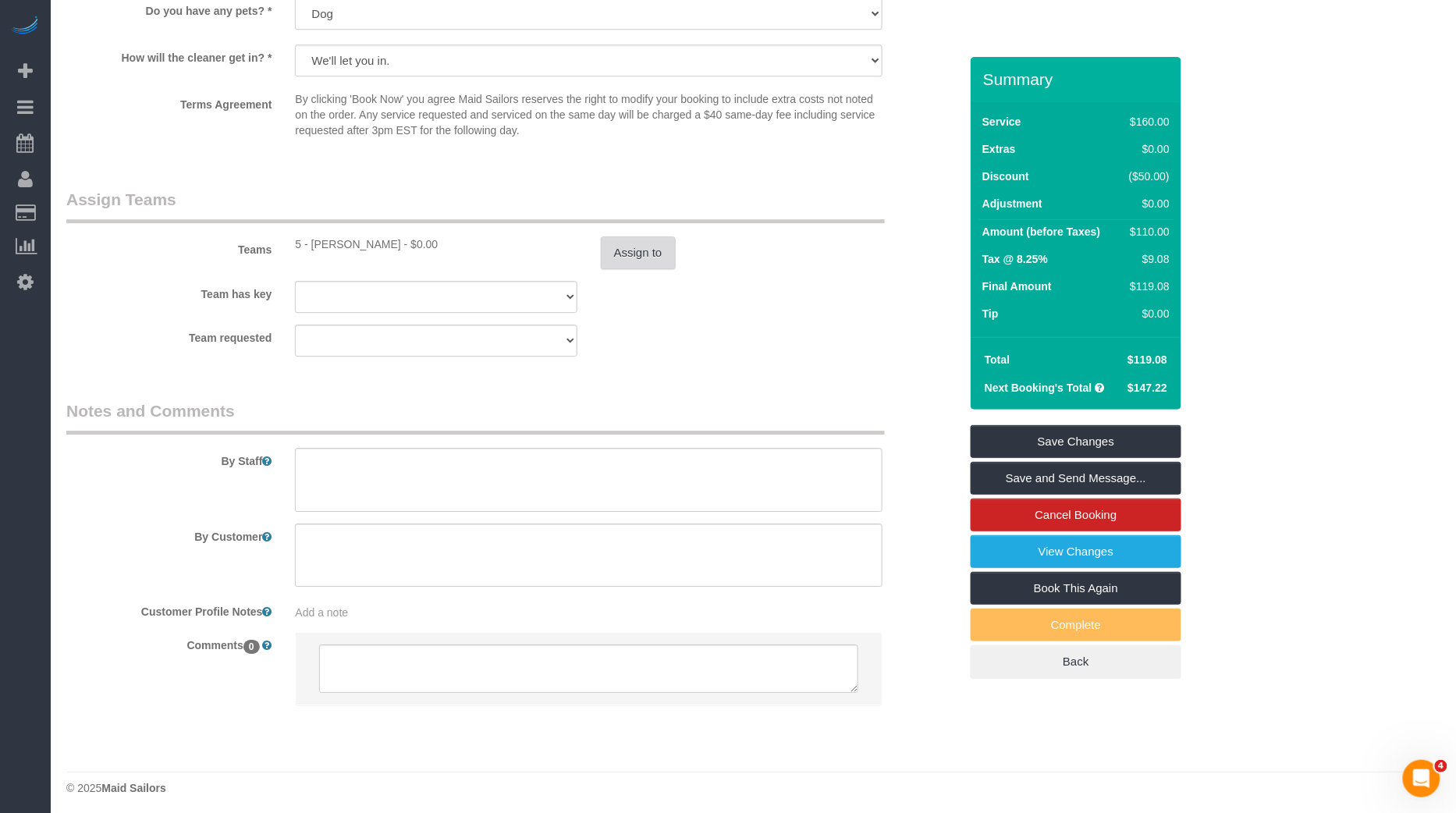
click at [634, 250] on button "Assign to" at bounding box center [637, 252] width 75 height 33
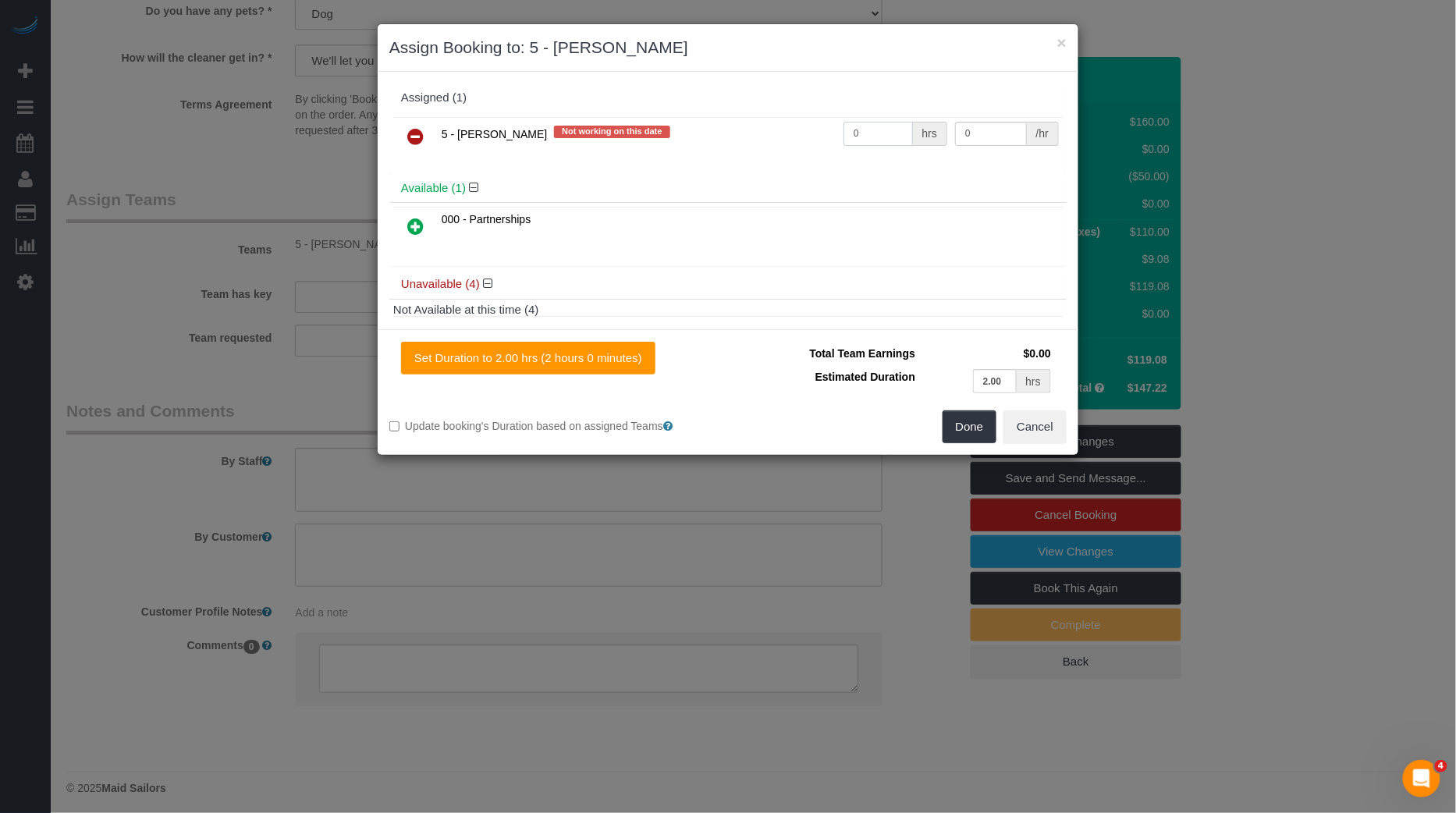
click at [898, 135] on input "0" at bounding box center [877, 133] width 69 height 24
click at [898, 136] on input "0" at bounding box center [877, 133] width 69 height 24
type input "1"
click at [993, 134] on input "0" at bounding box center [990, 133] width 72 height 24
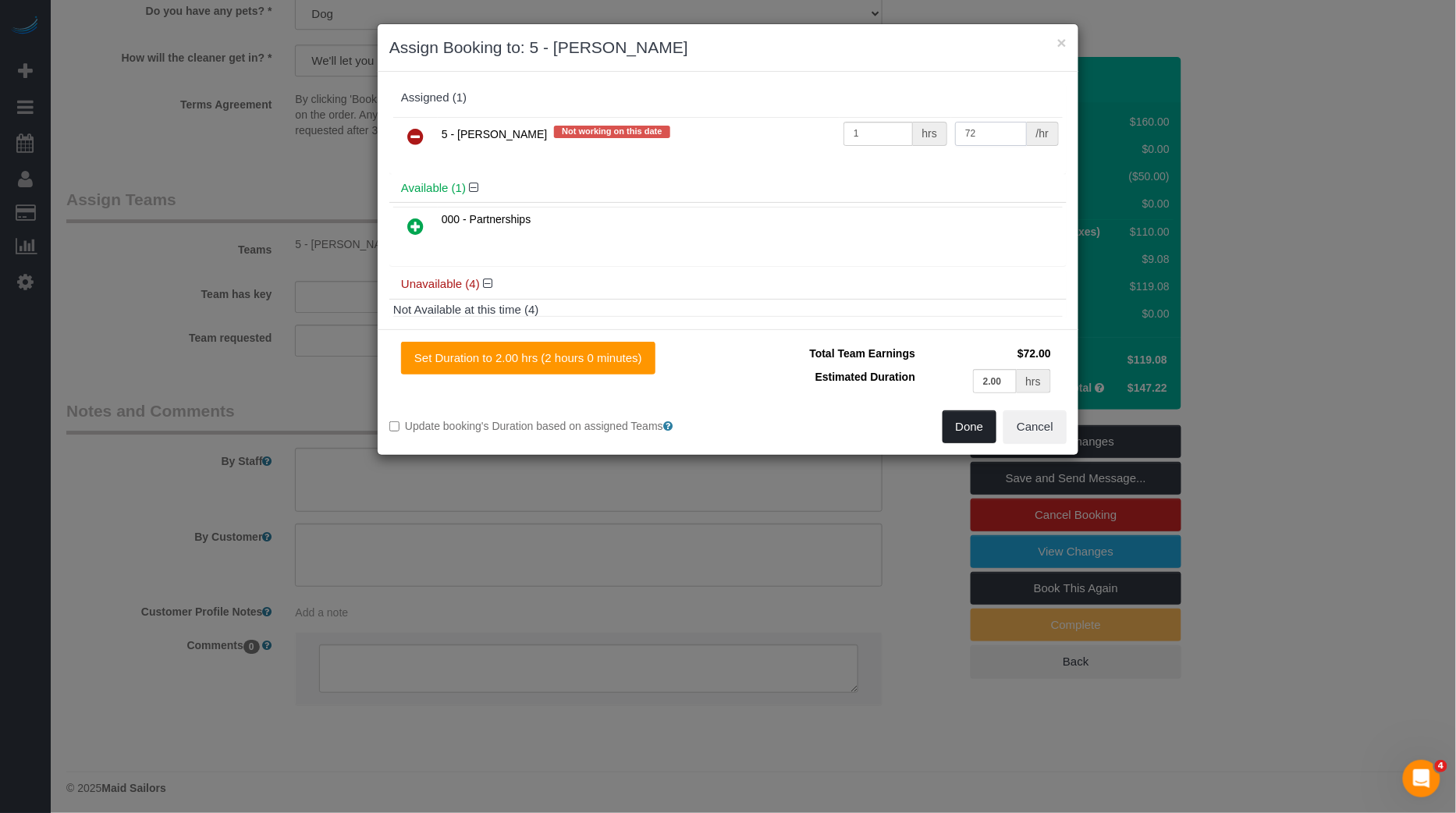
type input "72"
click at [967, 427] on button "Done" at bounding box center [970, 426] width 54 height 33
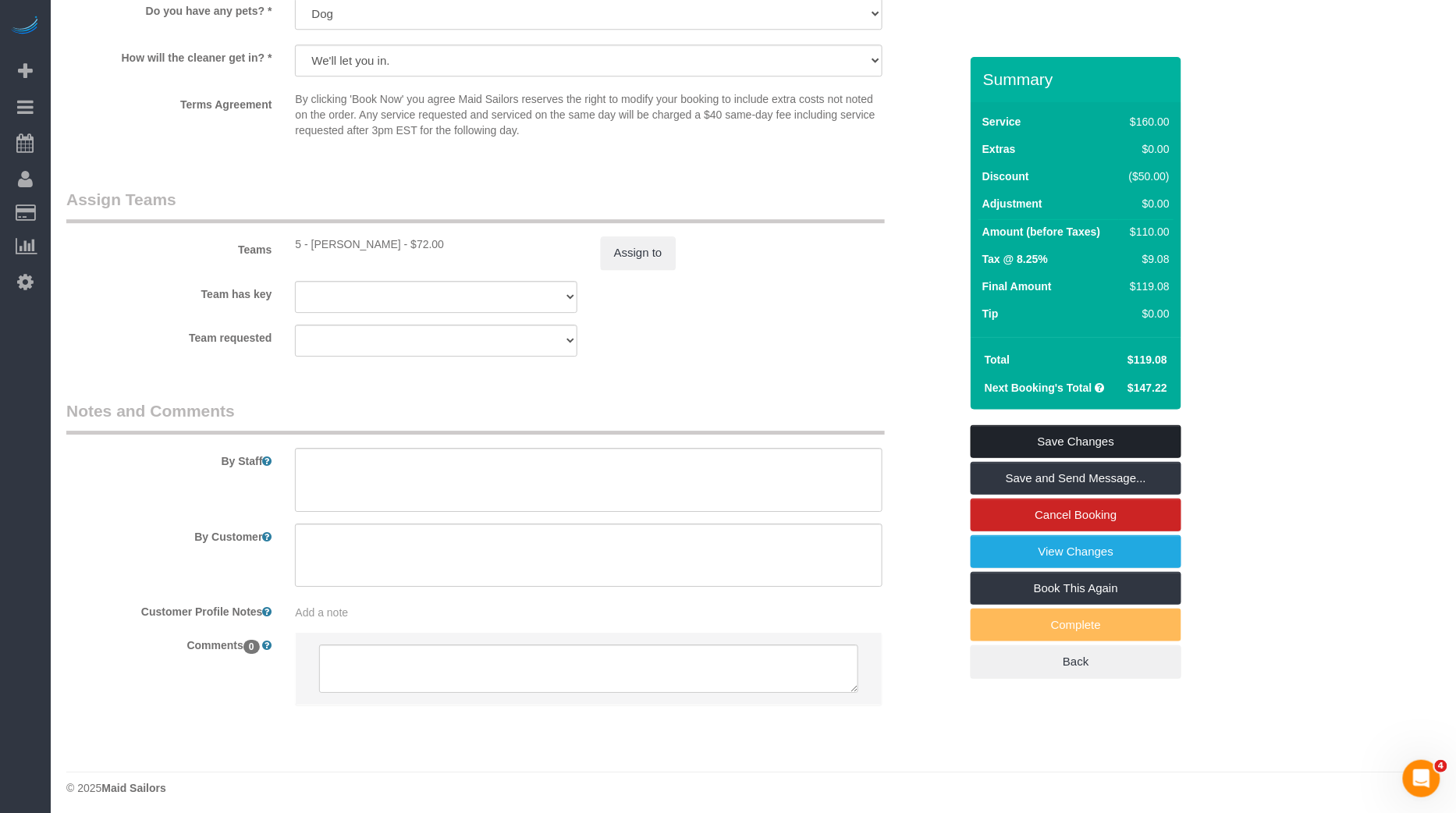
click at [1045, 449] on link "Save Changes" at bounding box center [1076, 441] width 211 height 33
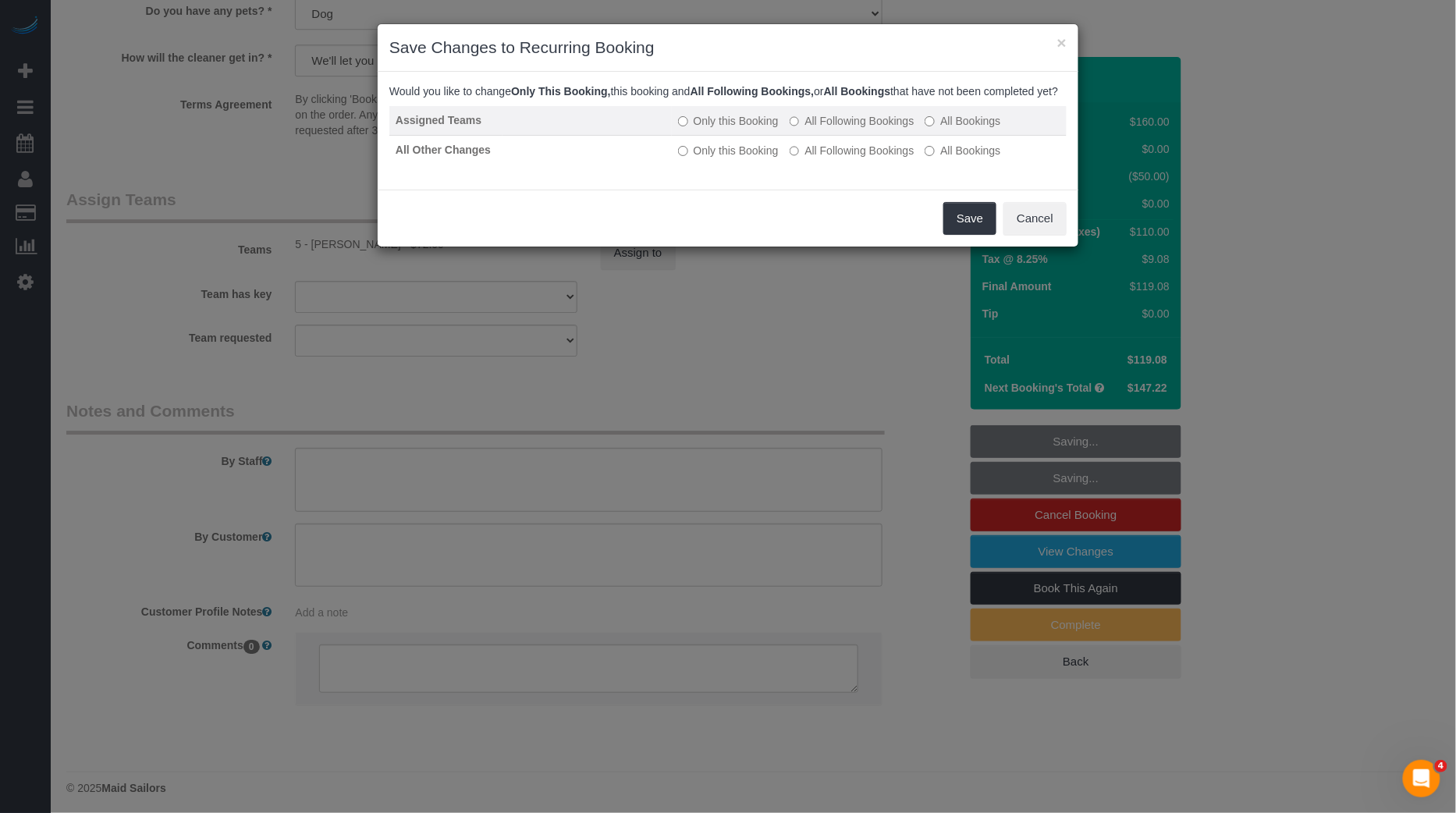
click at [828, 129] on label "All Following Bookings" at bounding box center [851, 121] width 125 height 16
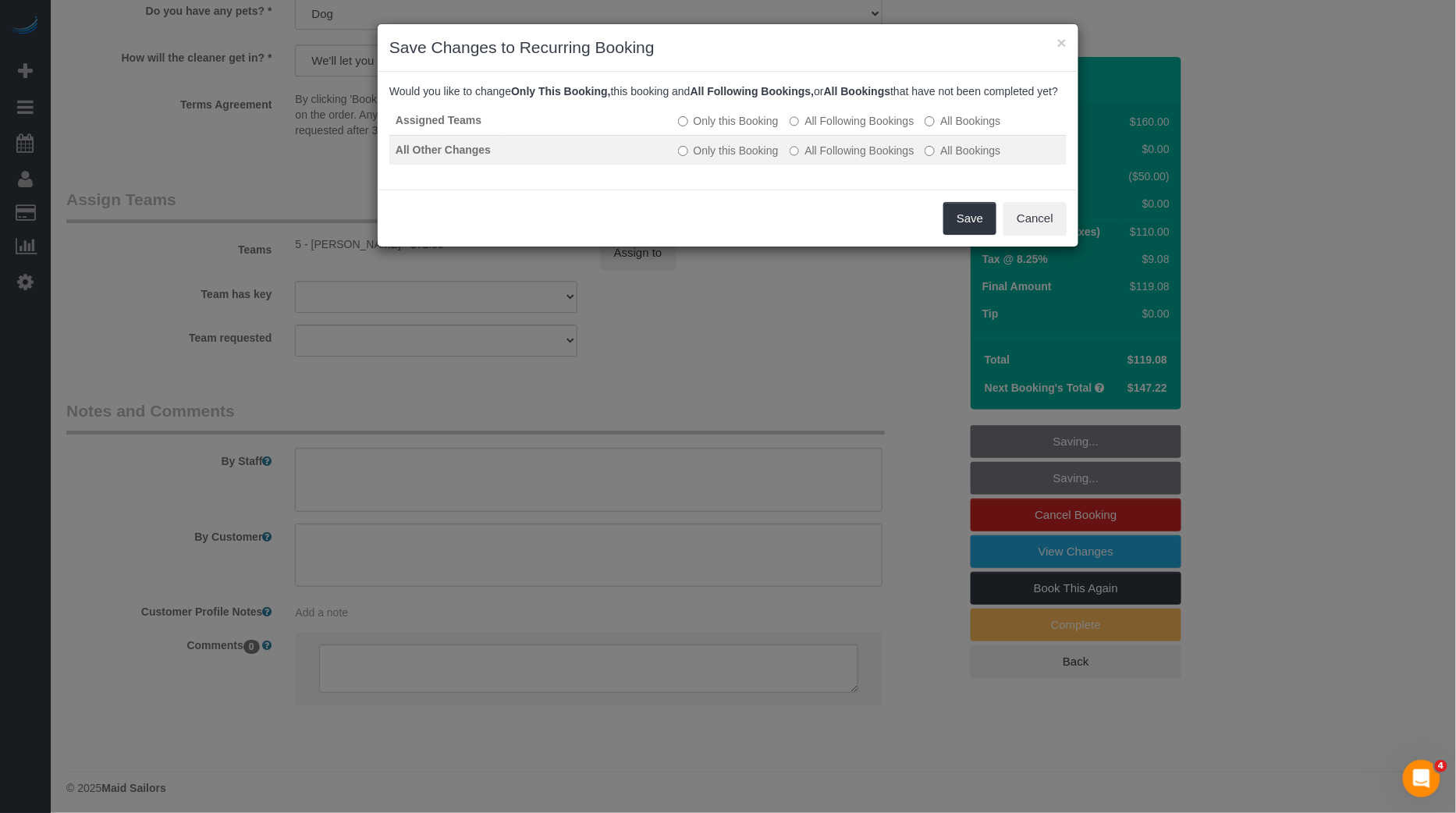
click at [828, 158] on label "All Following Bookings" at bounding box center [851, 151] width 125 height 16
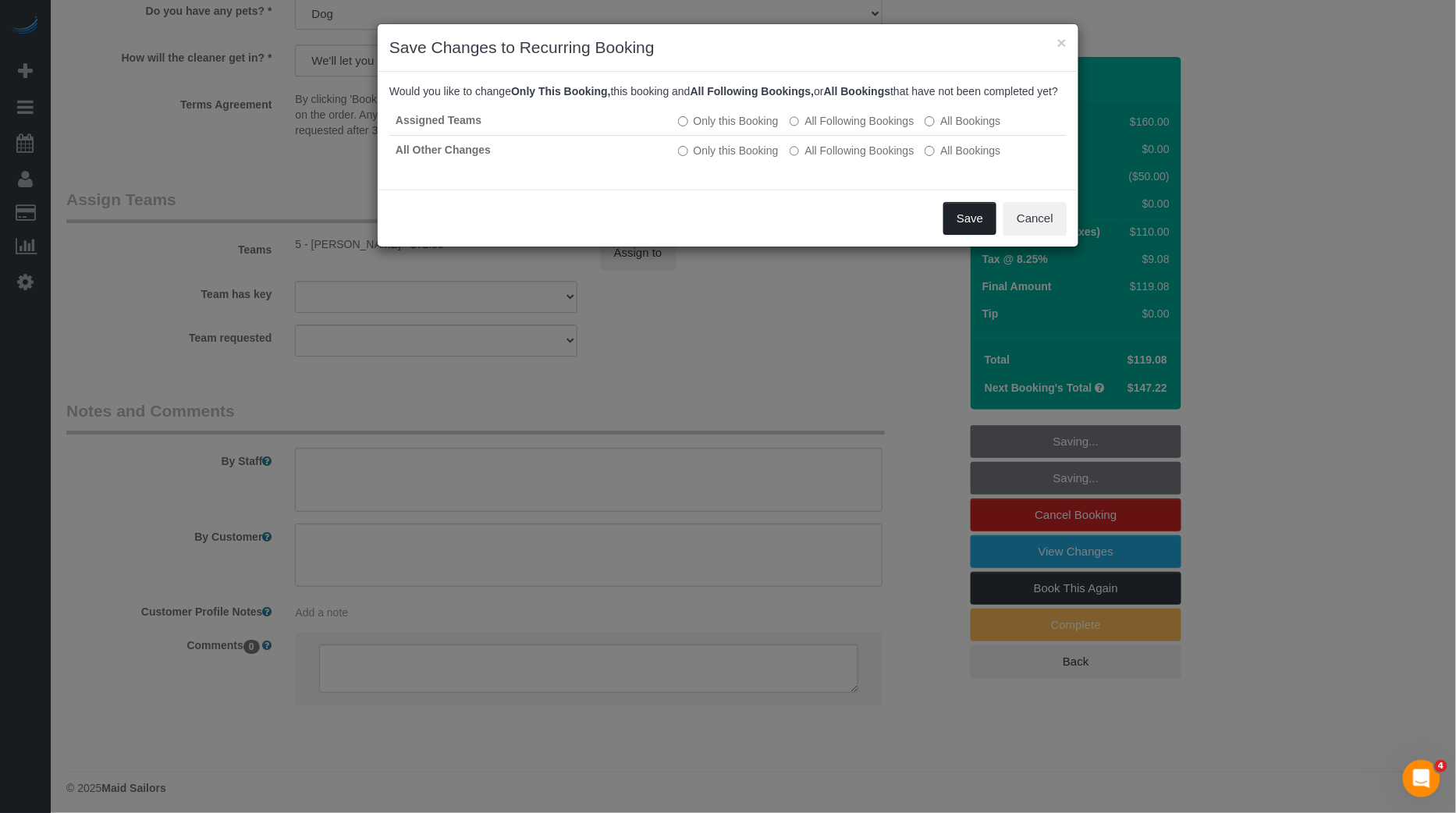
click at [965, 234] on button "Save" at bounding box center [969, 218] width 53 height 33
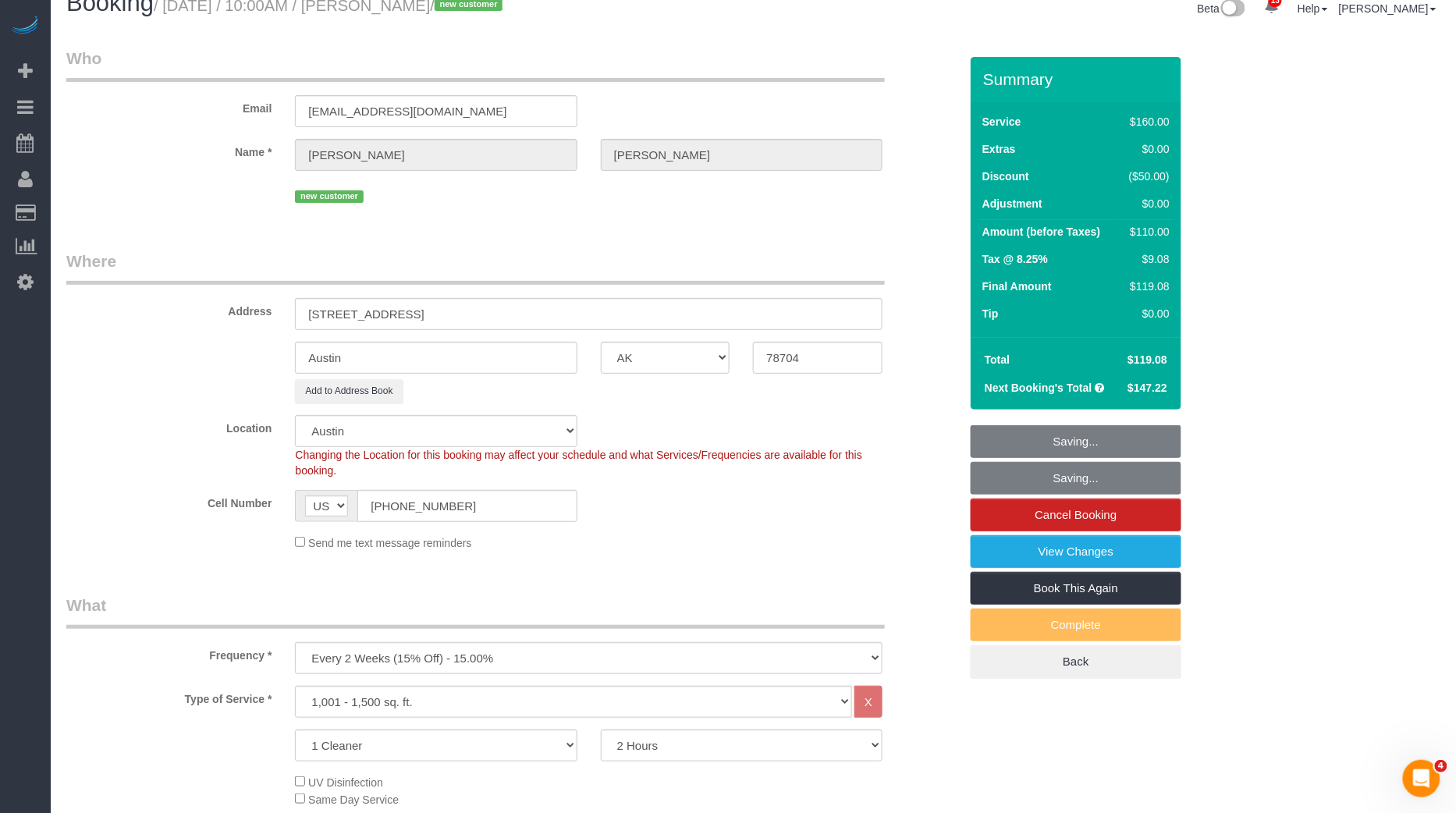
scroll to position [0, 0]
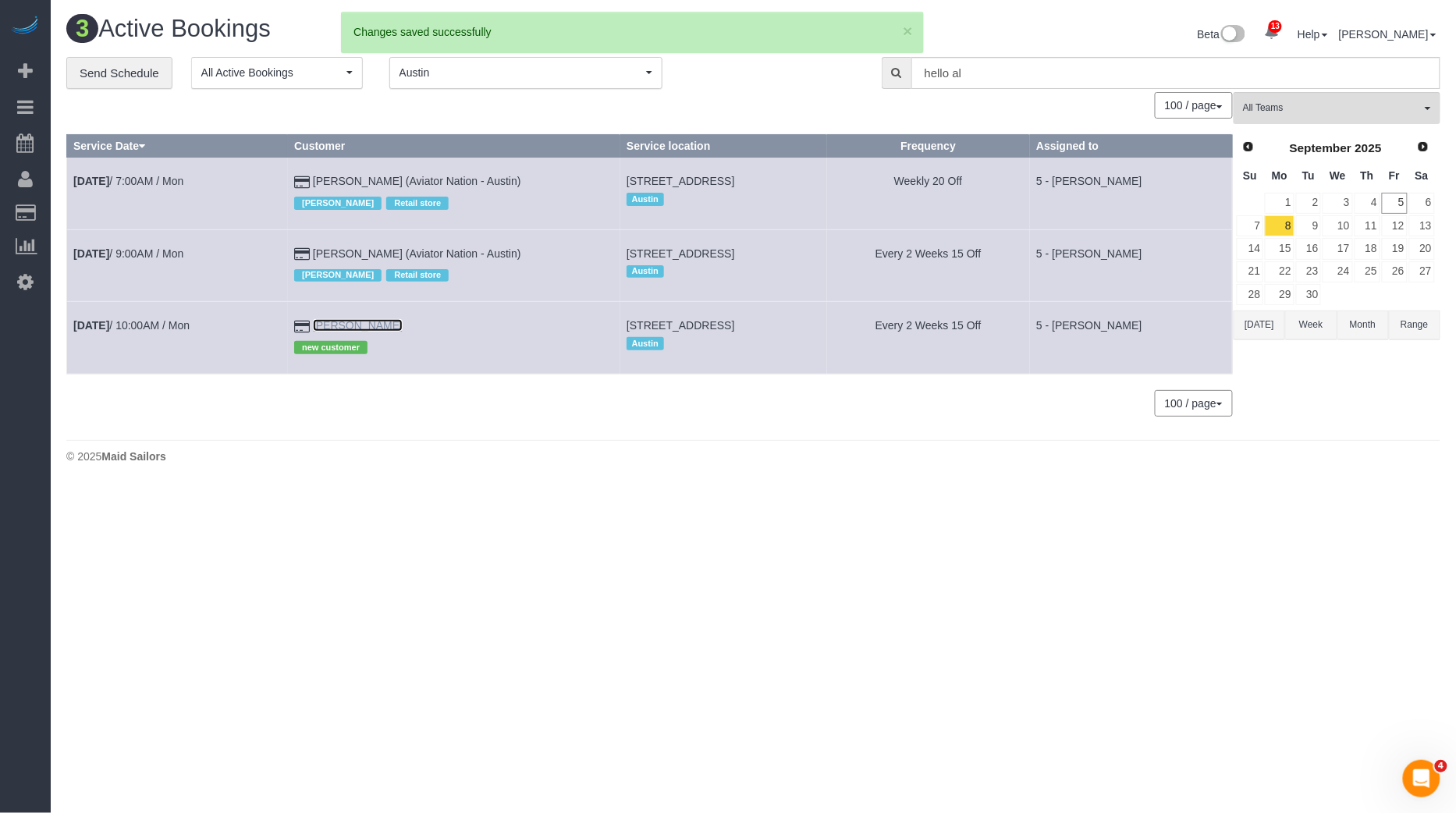
click at [346, 322] on link "Dan Sequeira" at bounding box center [358, 325] width 90 height 13
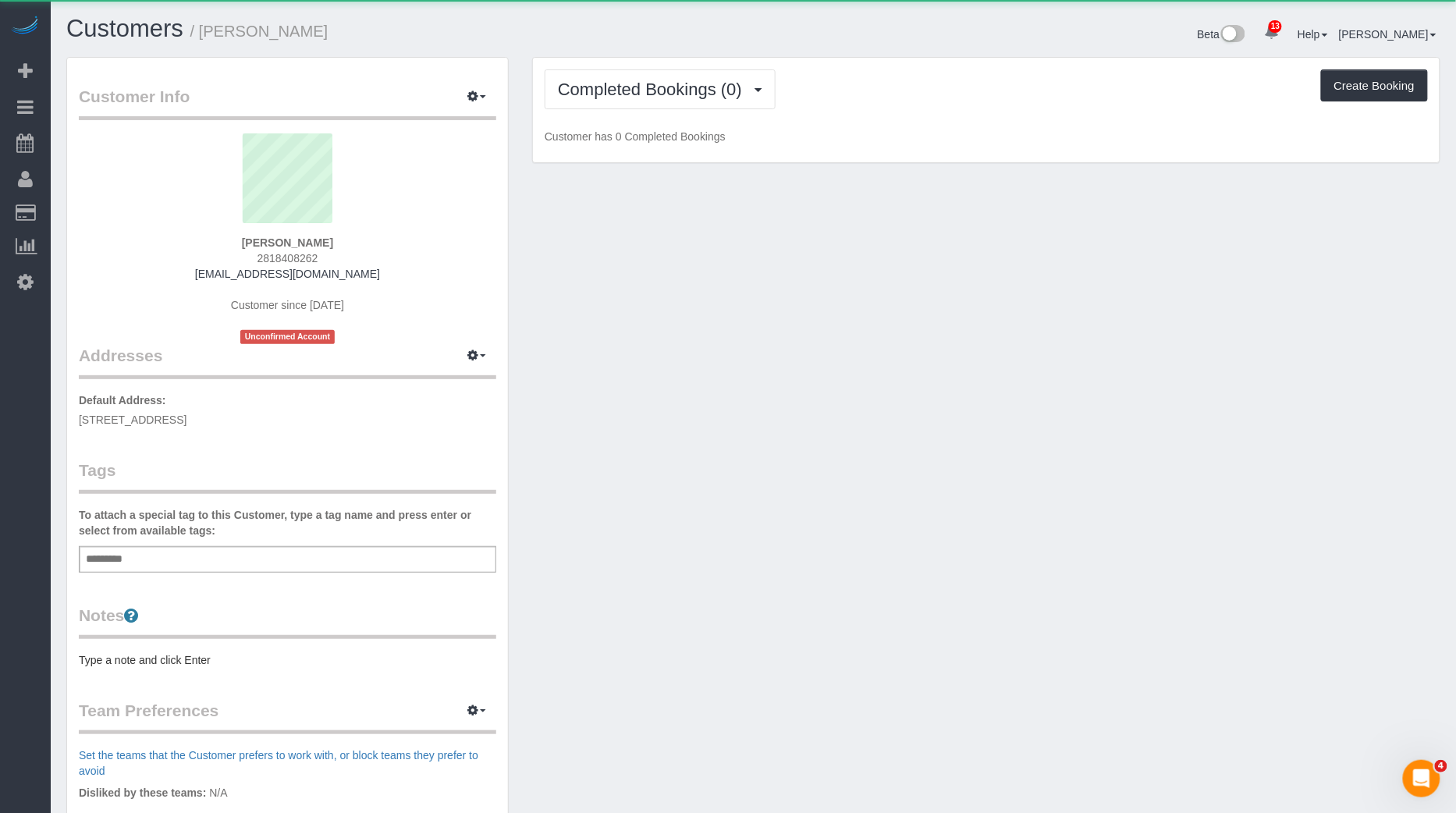
click at [256, 563] on div "Add a tag" at bounding box center [287, 559] width 417 height 27
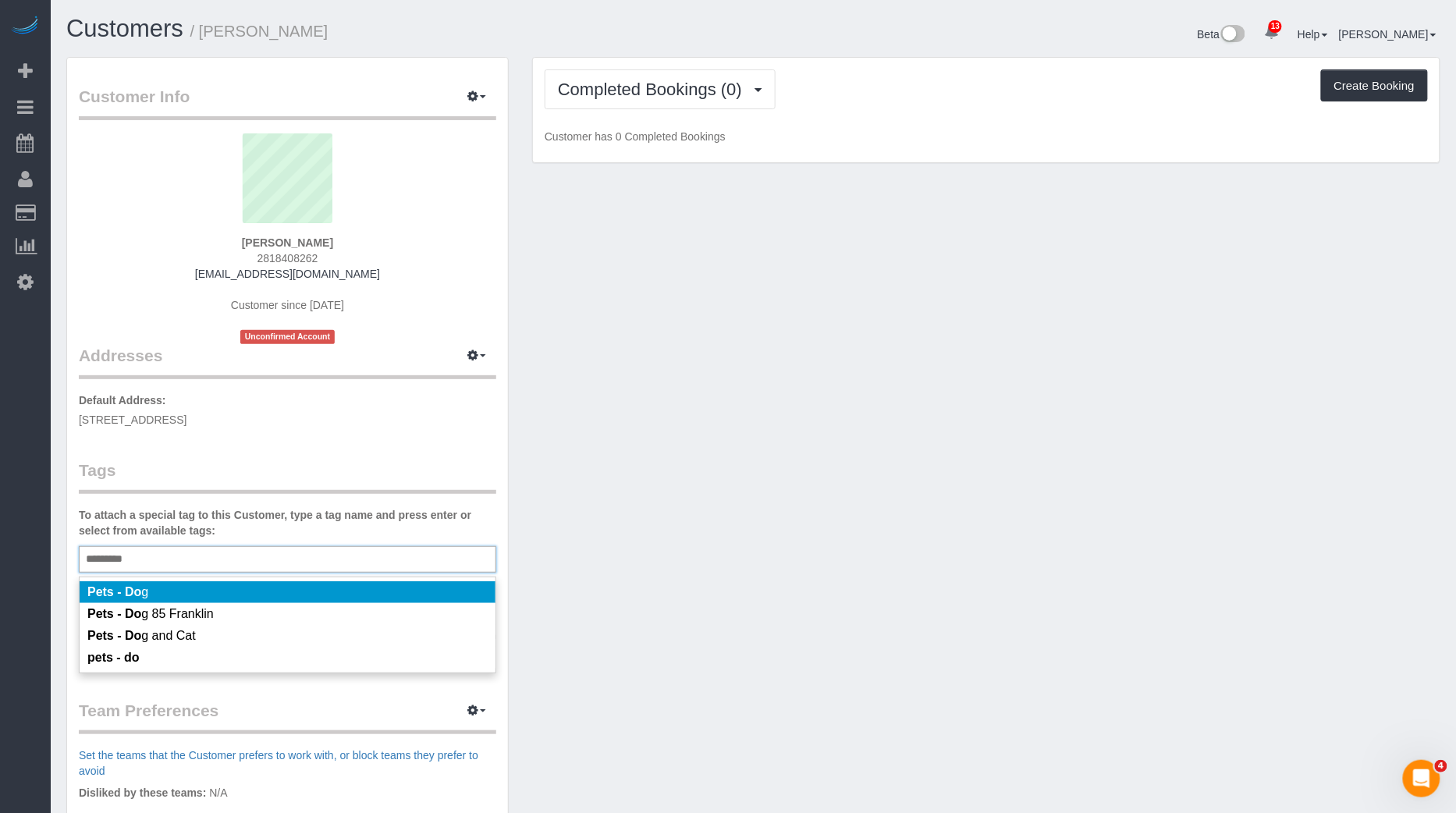
type input "*********"
click at [204, 588] on li "Pets - Do g" at bounding box center [287, 592] width 416 height 22
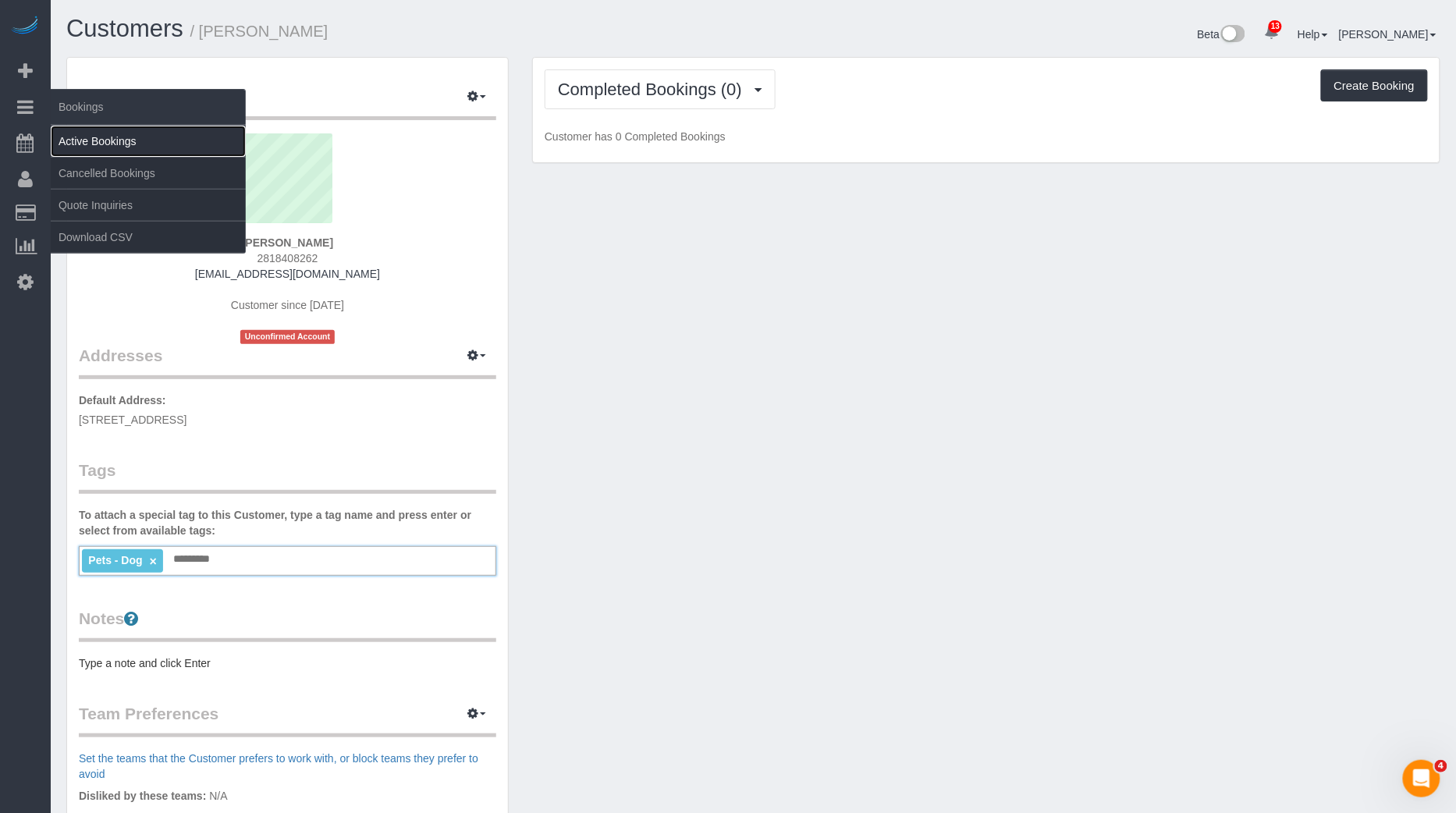
click at [97, 134] on link "Active Bookings" at bounding box center [148, 141] width 195 height 31
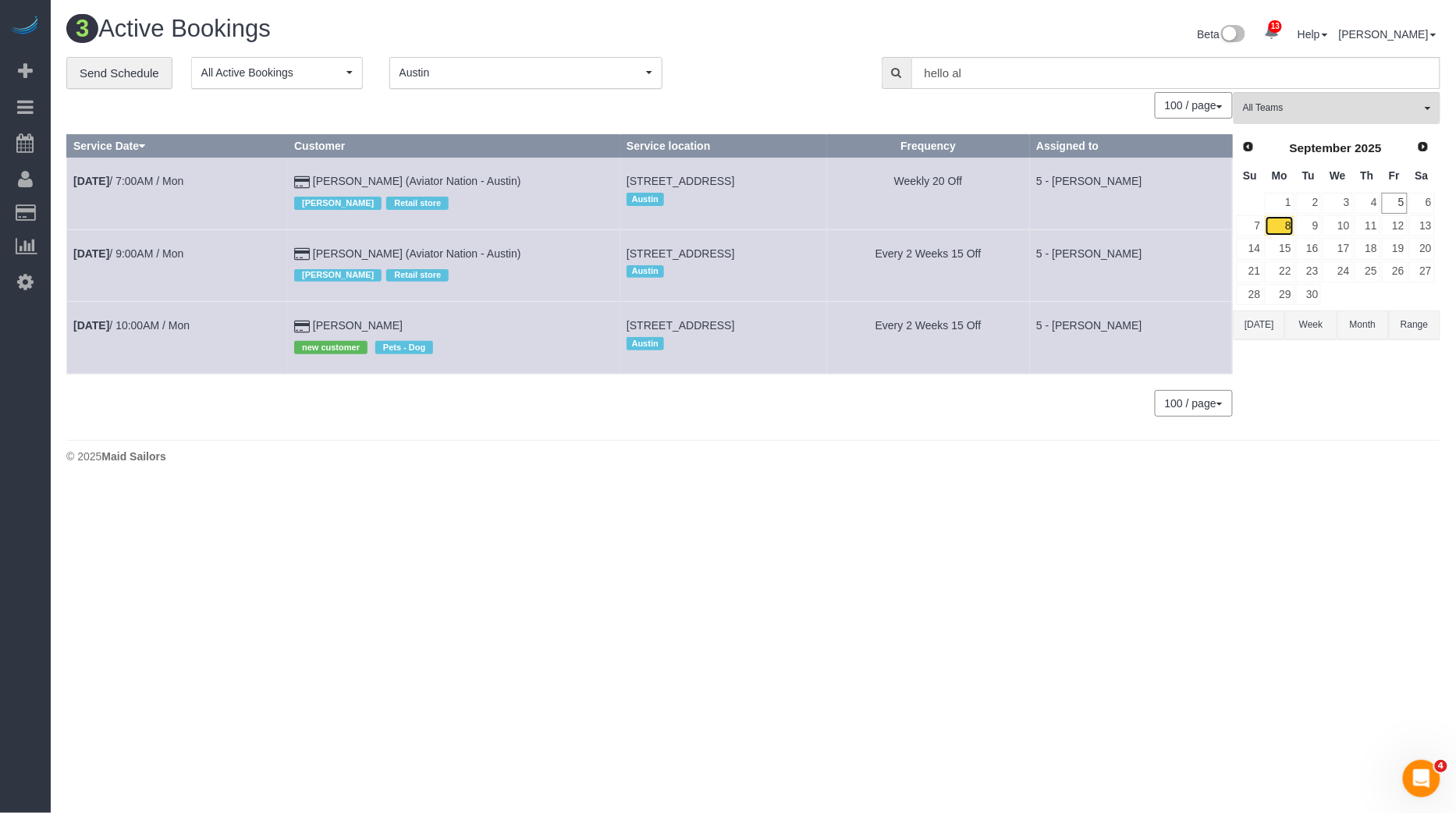
click at [1283, 223] on link "8" at bounding box center [1279, 225] width 28 height 21
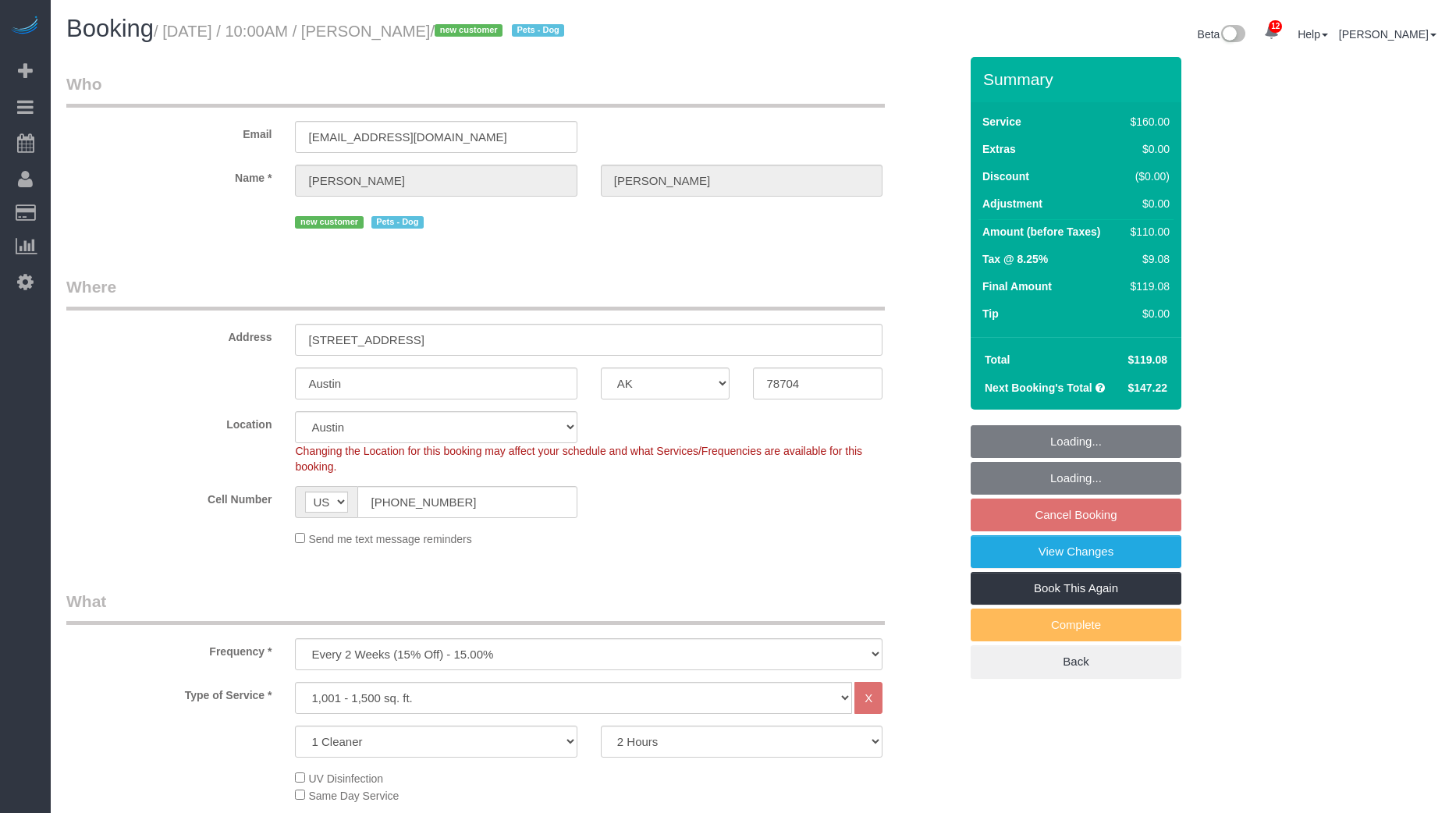
select select "[GEOGRAPHIC_DATA]"
select select "spot3"
select select "number:58"
select select "number:72"
select select "number:13"
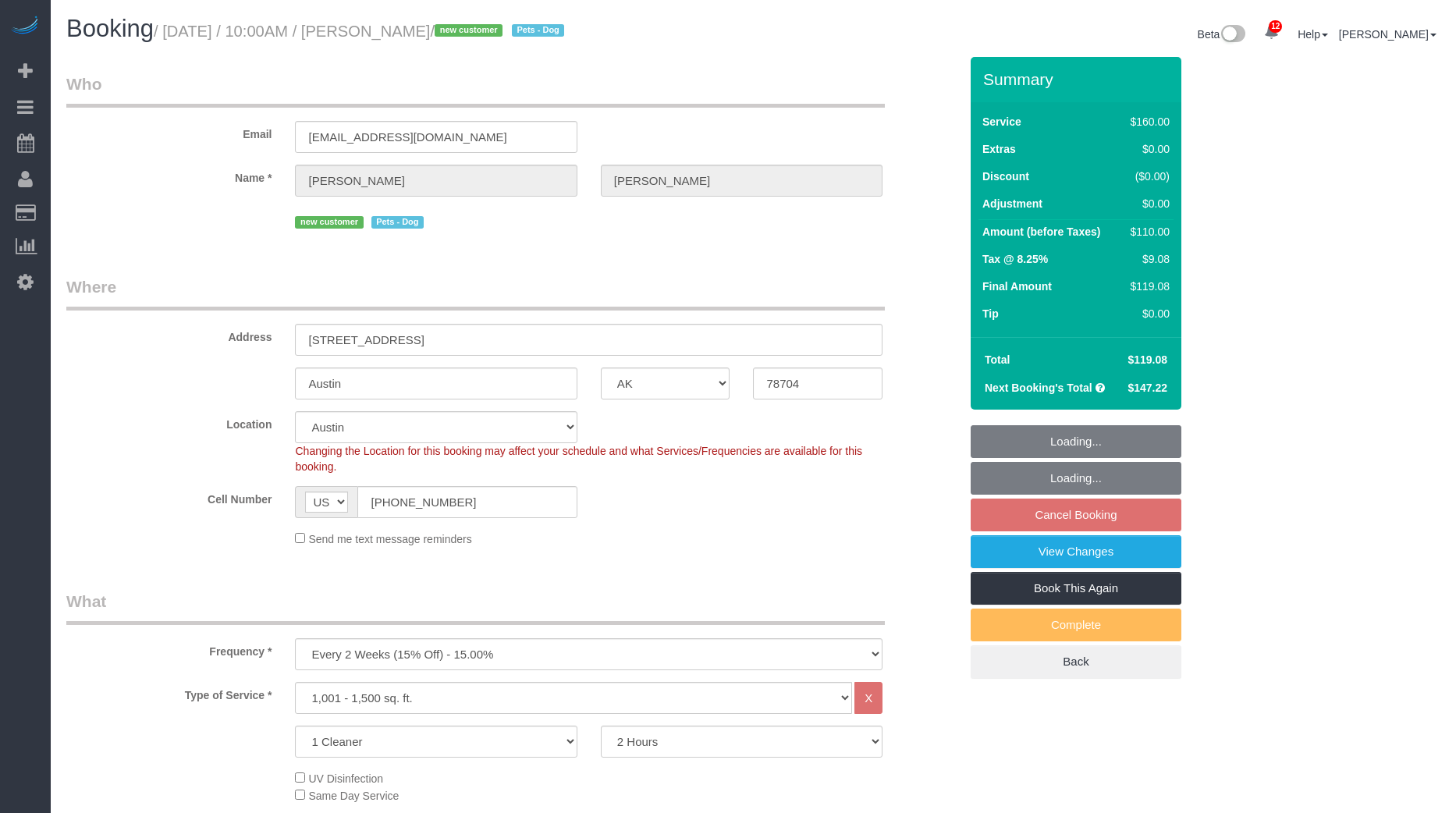
select select "number:5"
select select "object:1013"
select select "spot63"
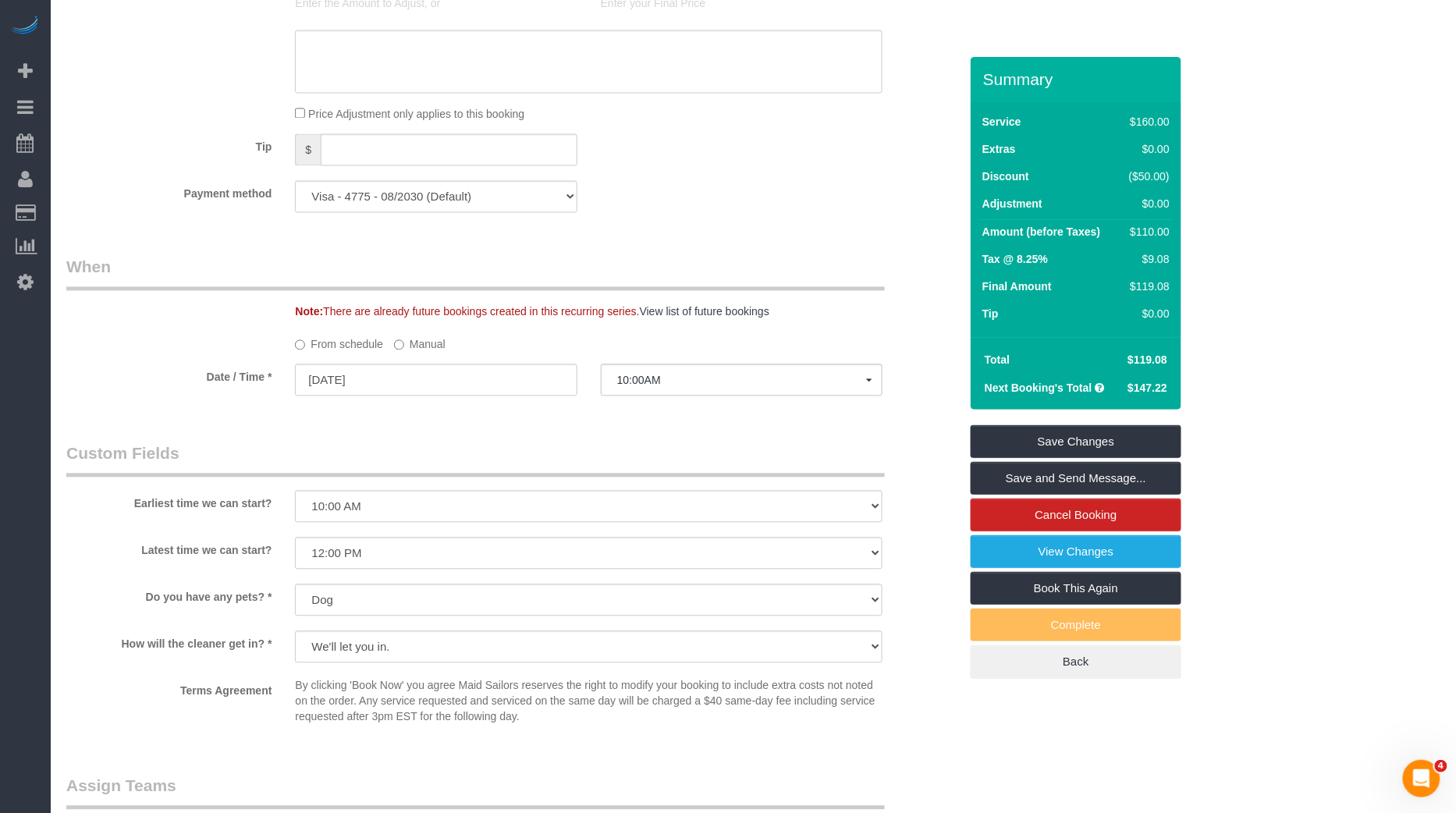
scroll to position [1651, 0]
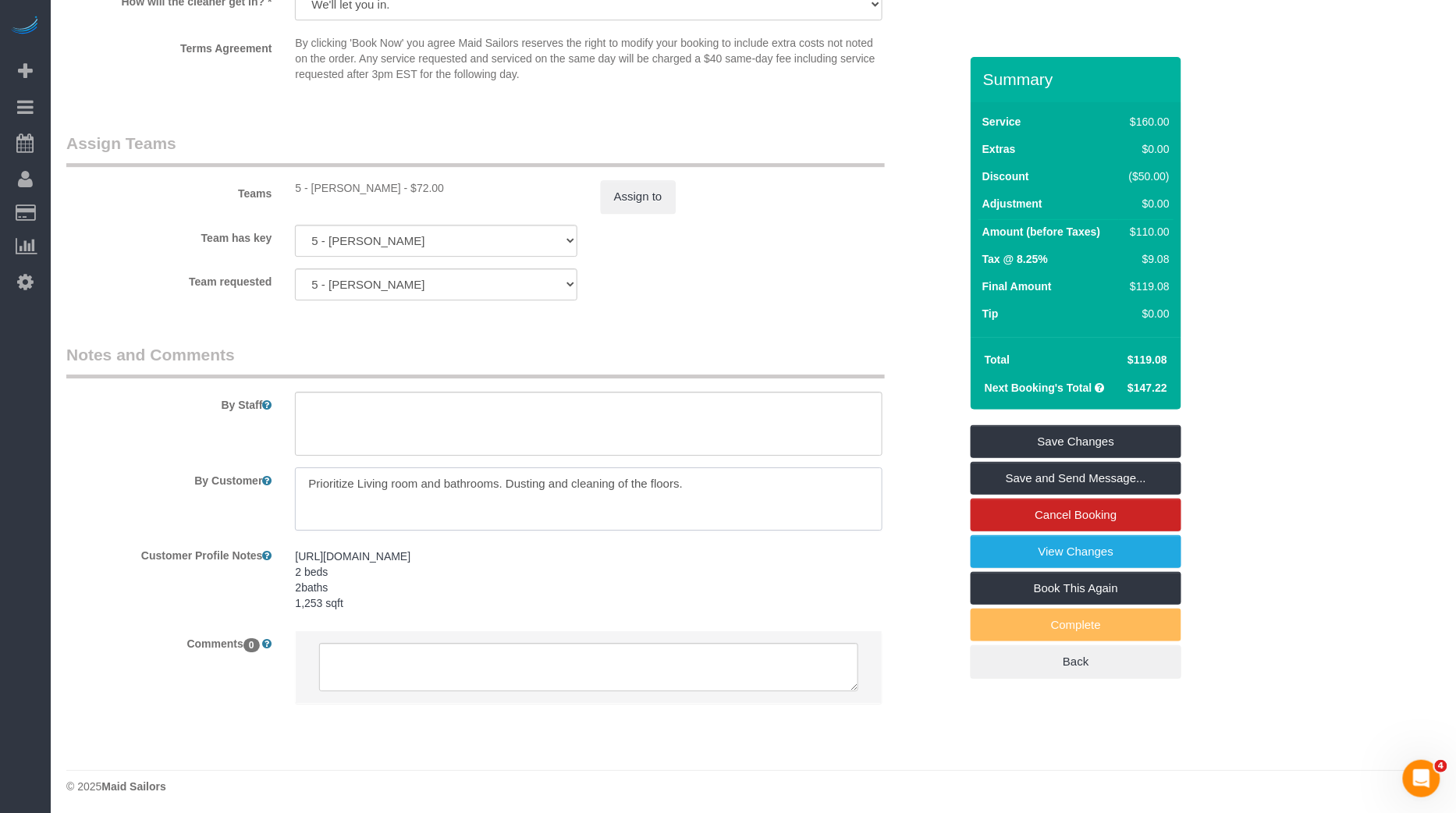
click at [500, 481] on textarea at bounding box center [589, 499] width 588 height 64
type textarea "Prioritize Living room and bathrooms. Dusting and cleaning of the floors."
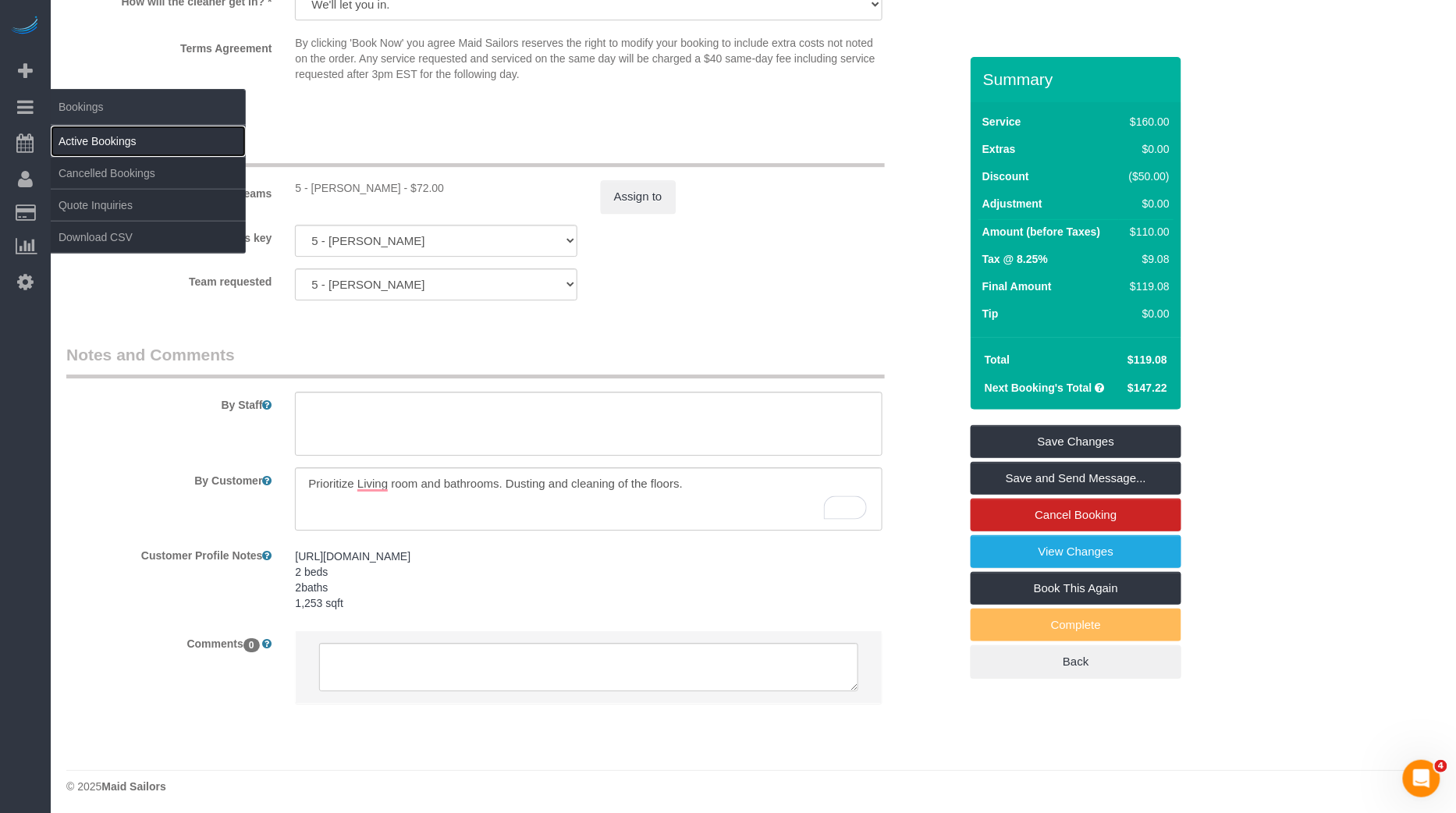
click at [130, 144] on link "Active Bookings" at bounding box center [148, 141] width 195 height 31
click at [126, 150] on link "Active Bookings" at bounding box center [148, 141] width 195 height 31
